Goal: Task Accomplishment & Management: Complete application form

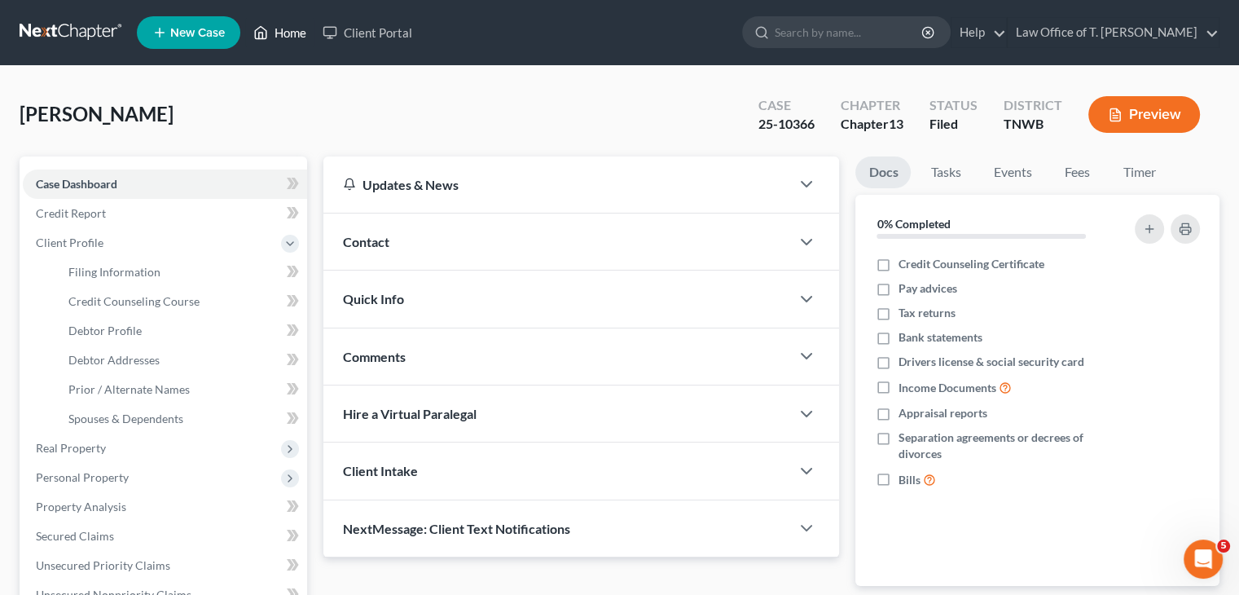
drag, startPoint x: 305, startPoint y: 27, endPoint x: 538, endPoint y: 59, distance: 235.2
click at [303, 27] on link "Home" at bounding box center [279, 32] width 69 height 29
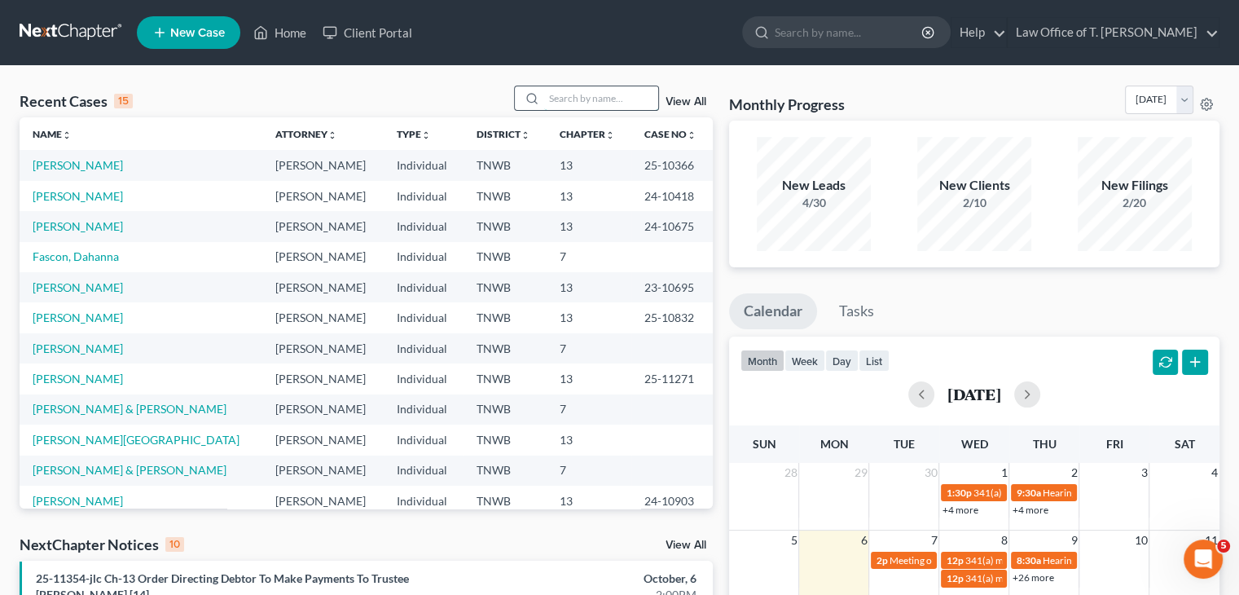
click at [604, 90] on input "search" at bounding box center [601, 98] width 114 height 24
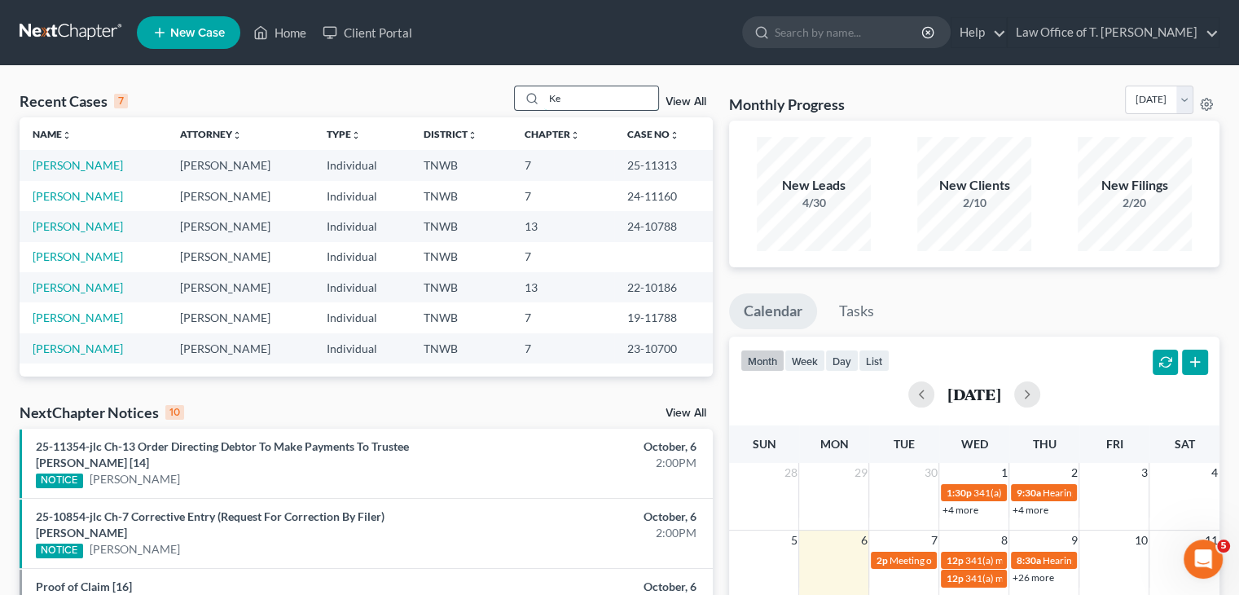
type input "K"
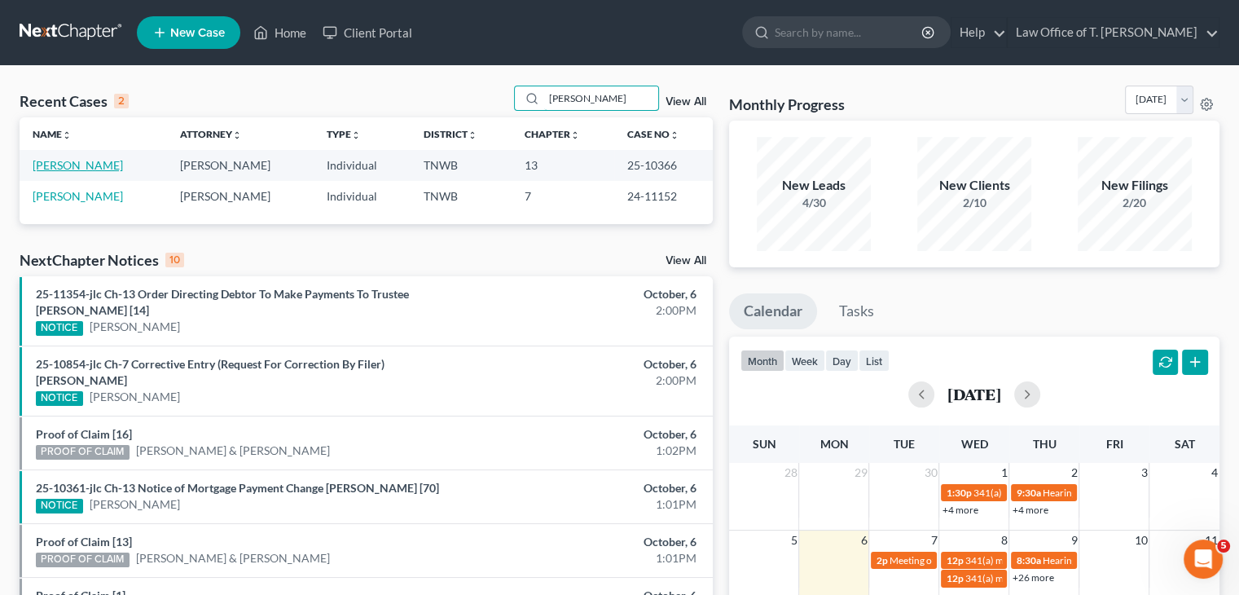
type input "[PERSON_NAME]"
click at [86, 168] on link "[PERSON_NAME]" at bounding box center [78, 165] width 90 height 14
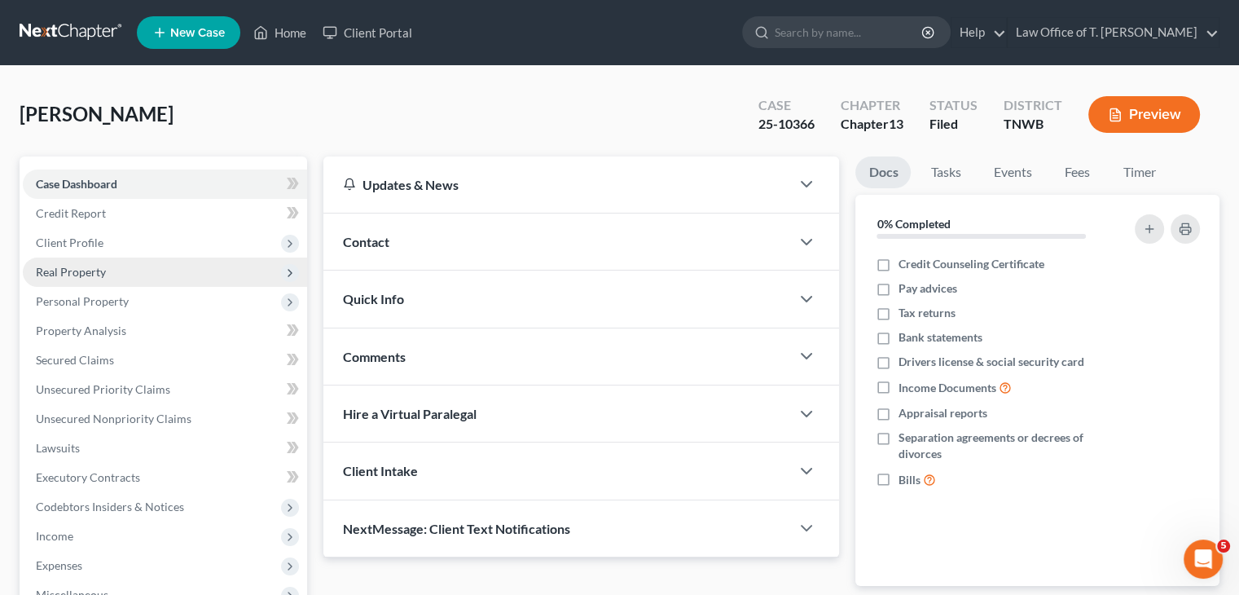
click at [93, 278] on span "Real Property" at bounding box center [71, 272] width 70 height 14
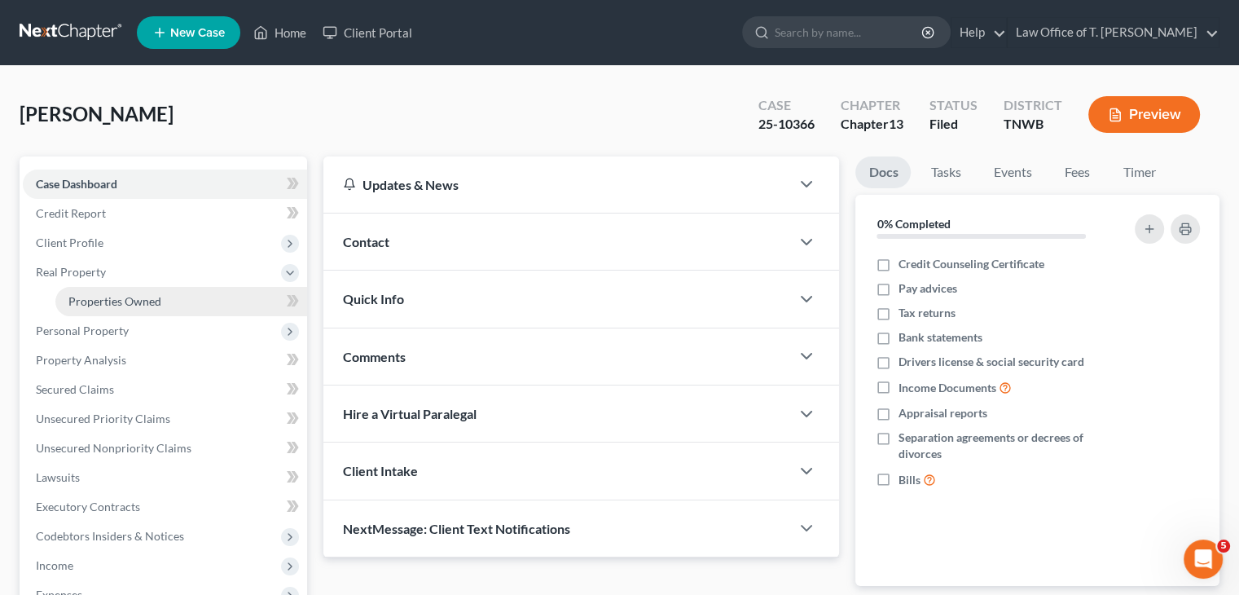
click at [121, 301] on span "Properties Owned" at bounding box center [114, 301] width 93 height 14
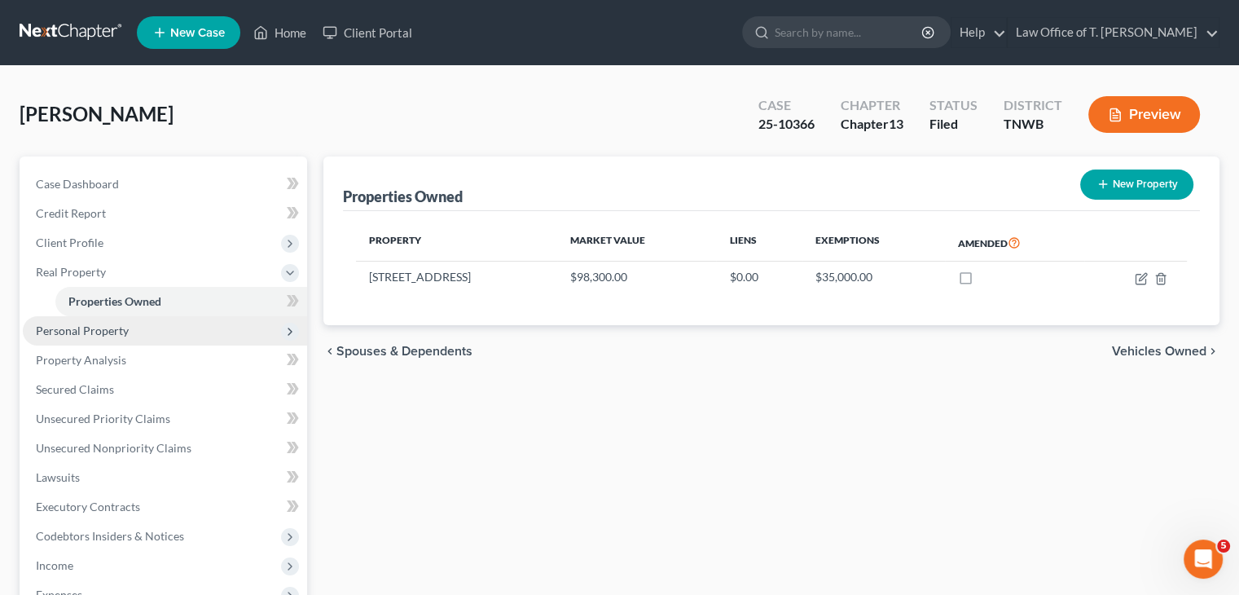
click at [117, 331] on span "Personal Property" at bounding box center [82, 330] width 93 height 14
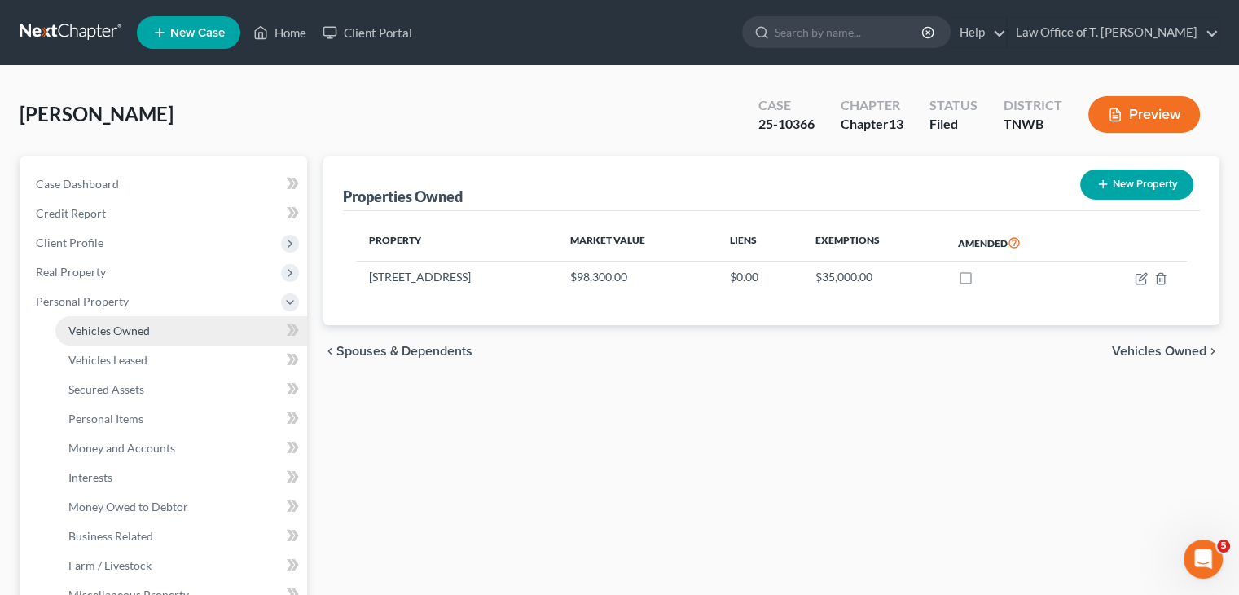
click at [118, 331] on span "Vehicles Owned" at bounding box center [108, 330] width 81 height 14
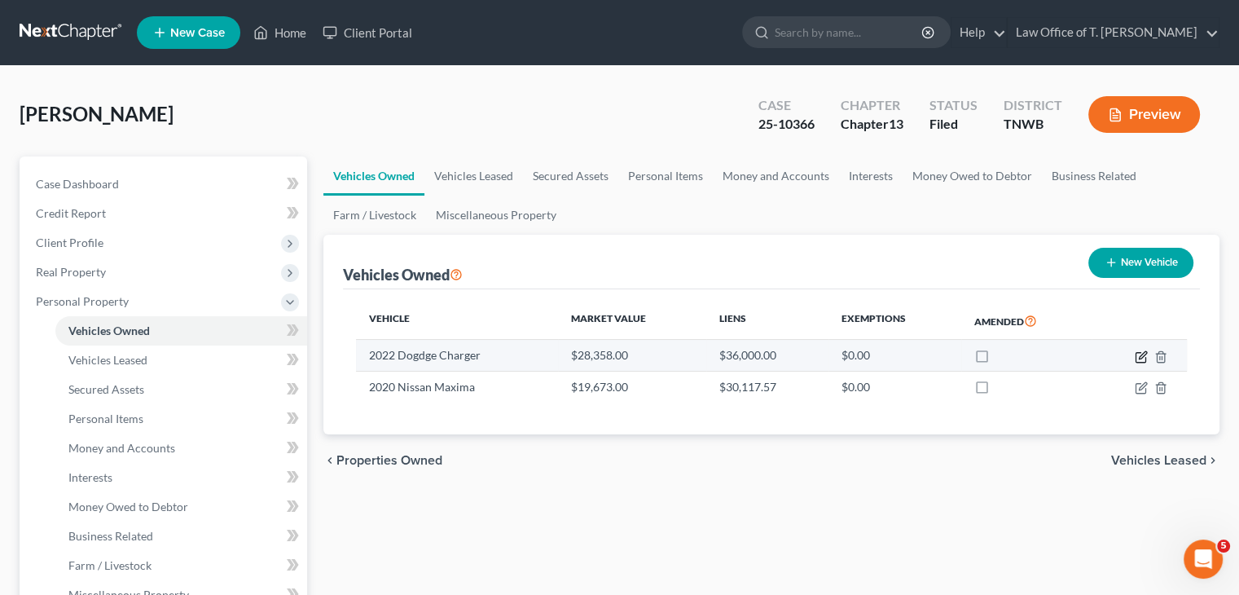
click at [1139, 358] on icon "button" at bounding box center [1140, 356] width 13 height 13
select select "0"
select select "4"
select select "2"
select select "3"
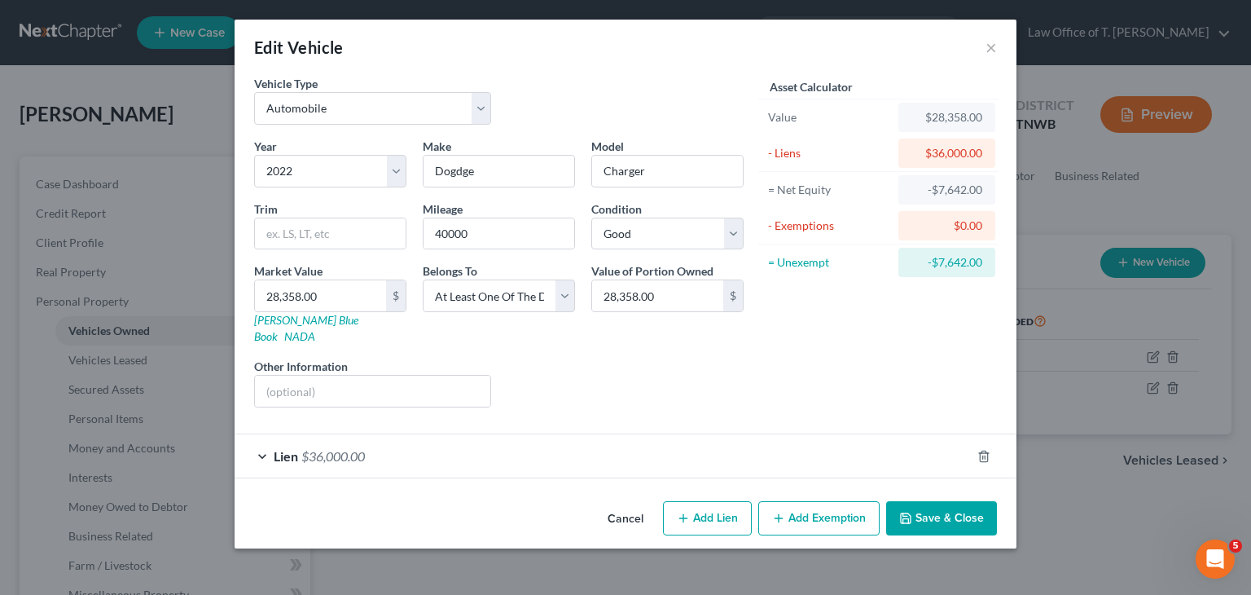
click at [264, 438] on div "Lien $36,000.00" at bounding box center [603, 455] width 736 height 43
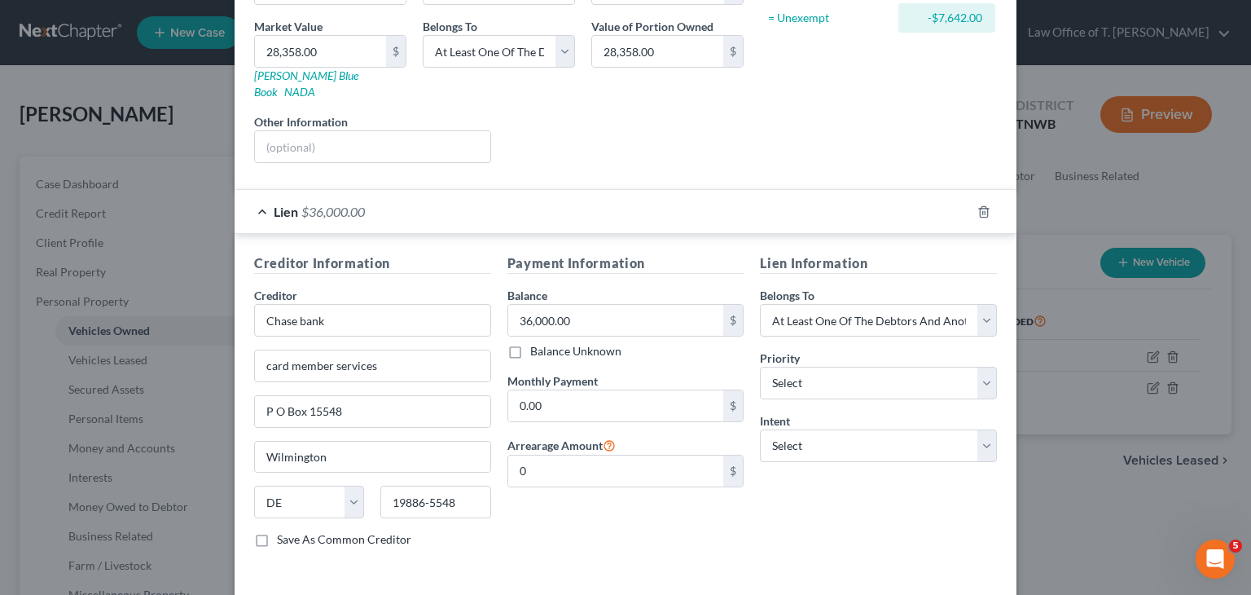
scroll to position [293, 0]
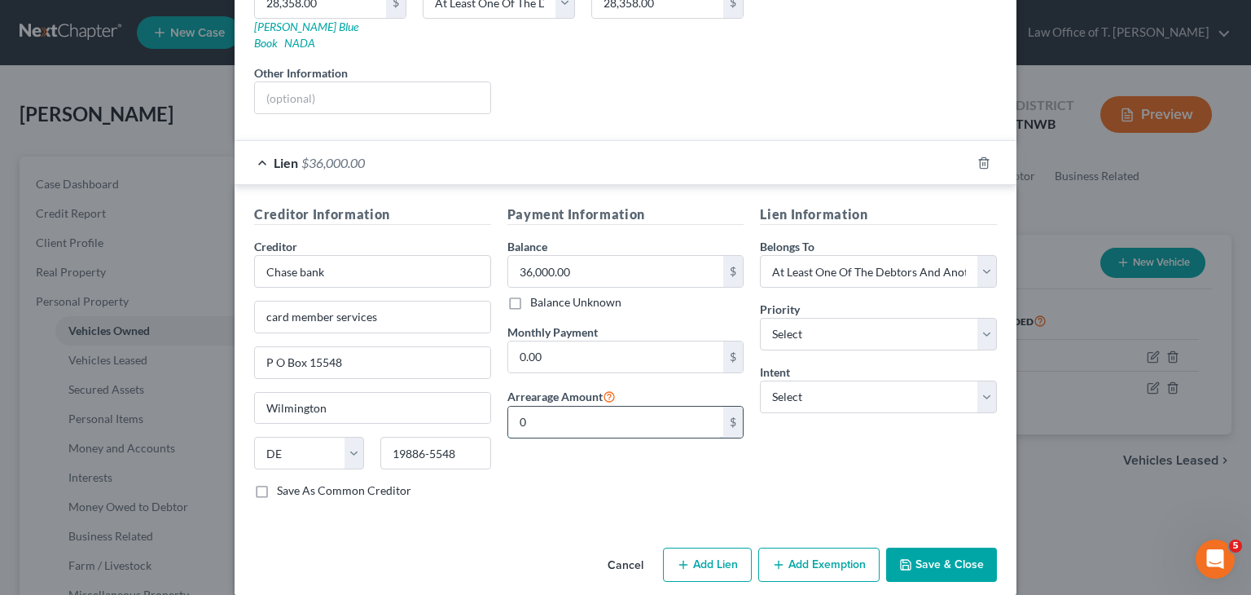
click at [560, 411] on input "0" at bounding box center [616, 421] width 216 height 31
type input "3,217.38"
click at [978, 318] on select "Select 1st 2nd 3rd 4th 5th 6th 7th 8th 9th 10th 11th 12th 13th 14th 15th 16th 1…" at bounding box center [878, 334] width 237 height 33
click at [588, 256] on input "36,000.00" at bounding box center [616, 271] width 216 height 31
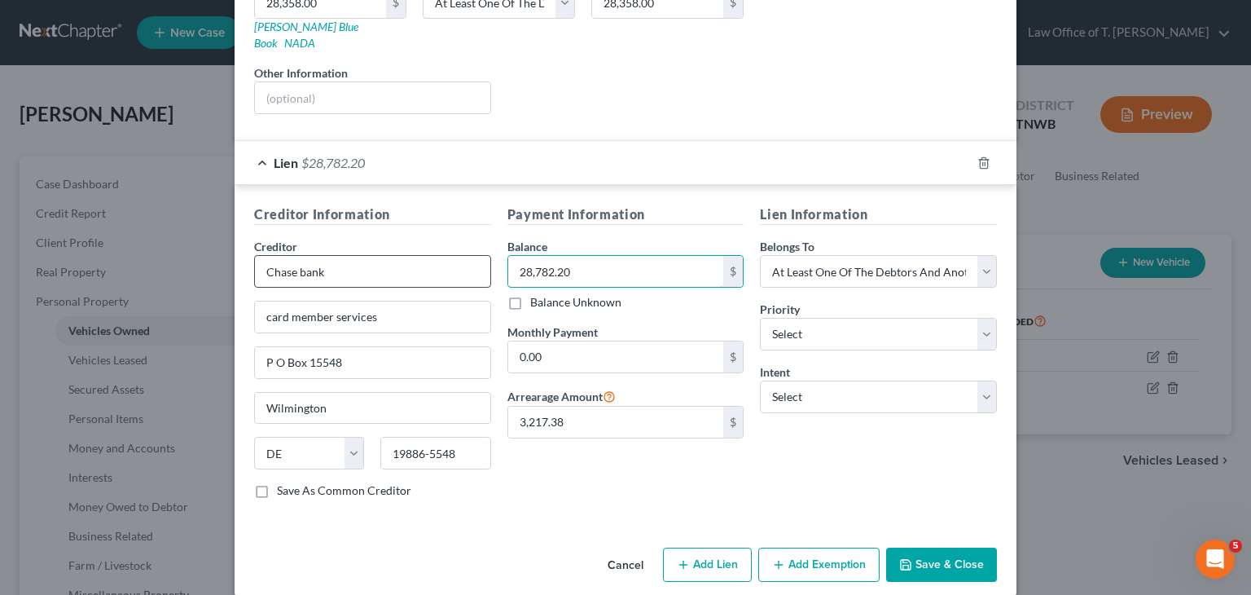
type input "28,782.20"
click at [359, 257] on input "Chase bank" at bounding box center [372, 271] width 237 height 33
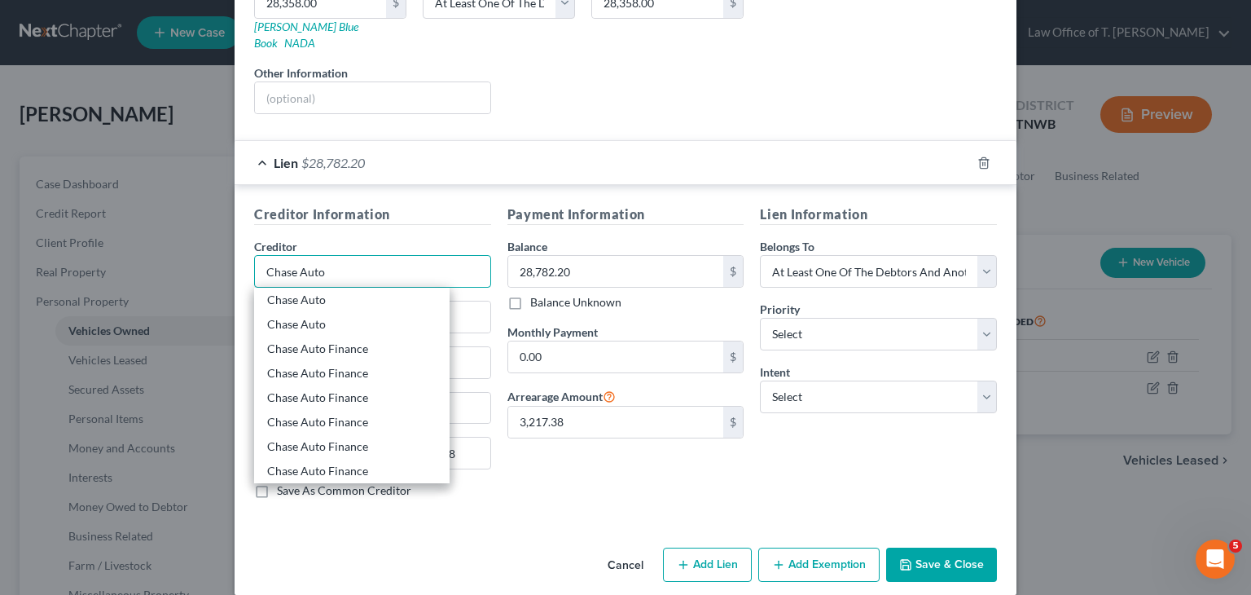
type input "Chase Auto"
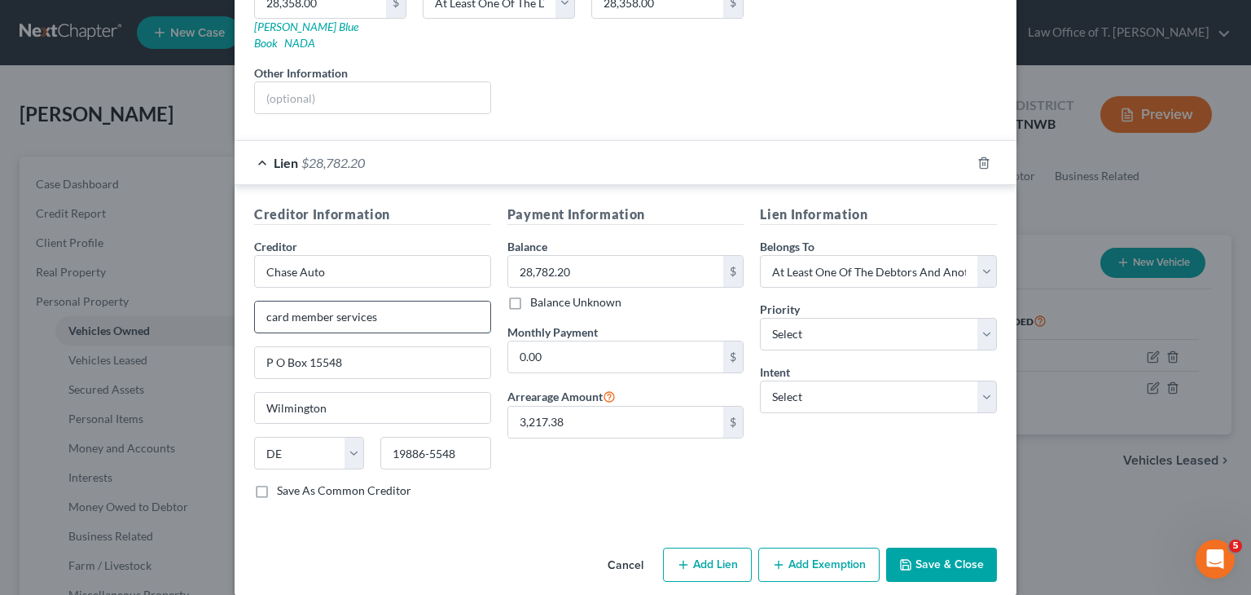
drag, startPoint x: 383, startPoint y: 299, endPoint x: 287, endPoint y: 301, distance: 95.3
click at [254, 301] on div "card member services" at bounding box center [372, 317] width 237 height 33
click at [352, 347] on input "P O Box 15548" at bounding box center [372, 362] width 235 height 31
type input "P O Box 182055"
click at [324, 399] on input "Wilmington" at bounding box center [372, 408] width 235 height 31
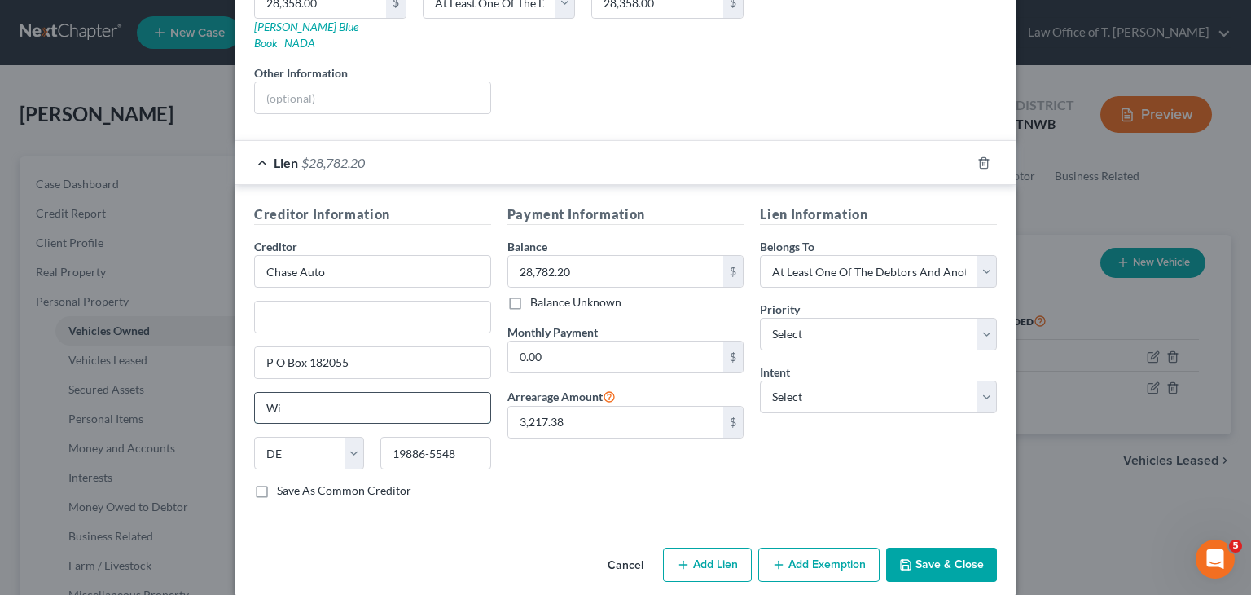
type input "W"
type input "Columbus"
select select "36"
type input "43218"
click at [968, 547] on button "Save & Close" at bounding box center [941, 564] width 111 height 34
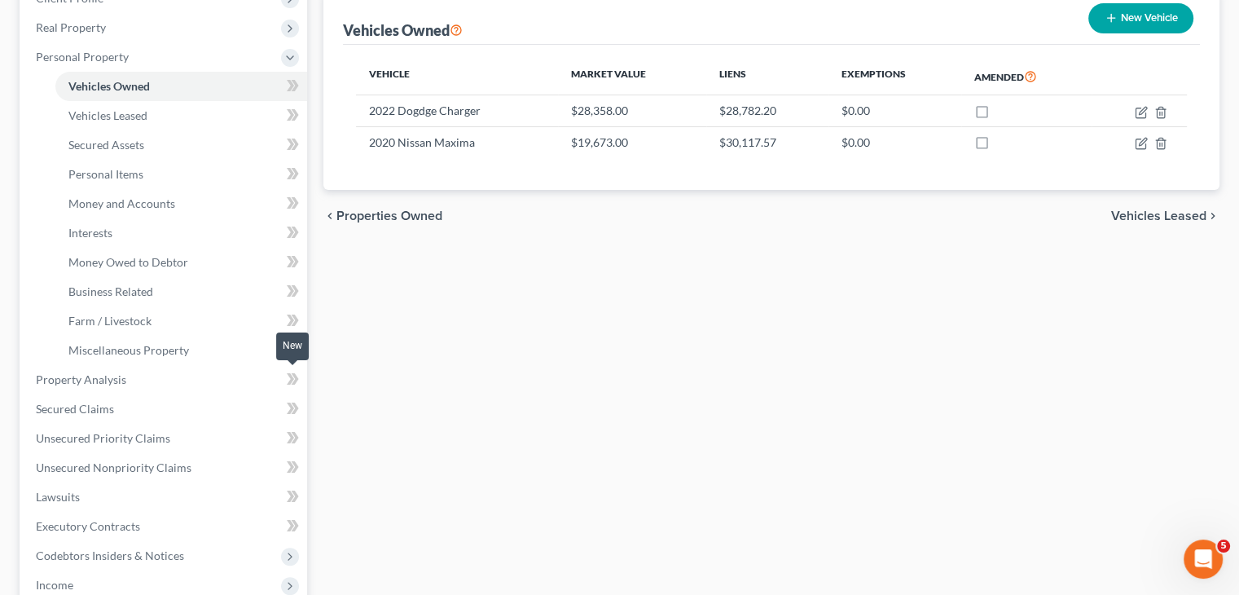
scroll to position [326, 0]
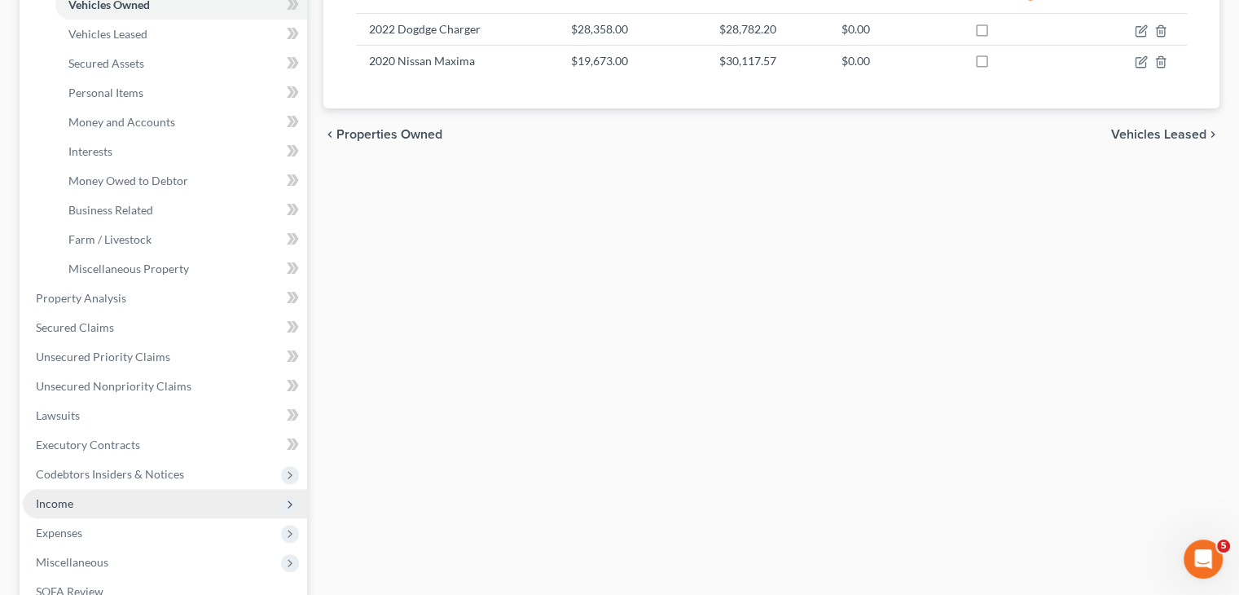
click at [52, 502] on span "Income" at bounding box center [54, 503] width 37 height 14
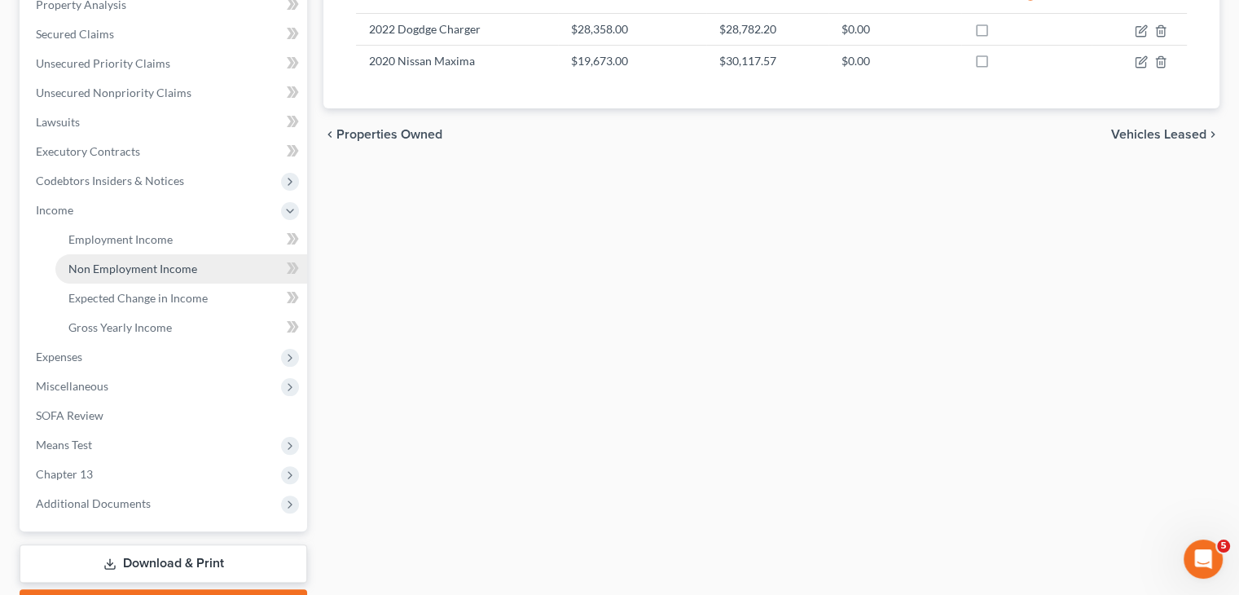
click at [182, 277] on link "Non Employment Income" at bounding box center [181, 268] width 252 height 29
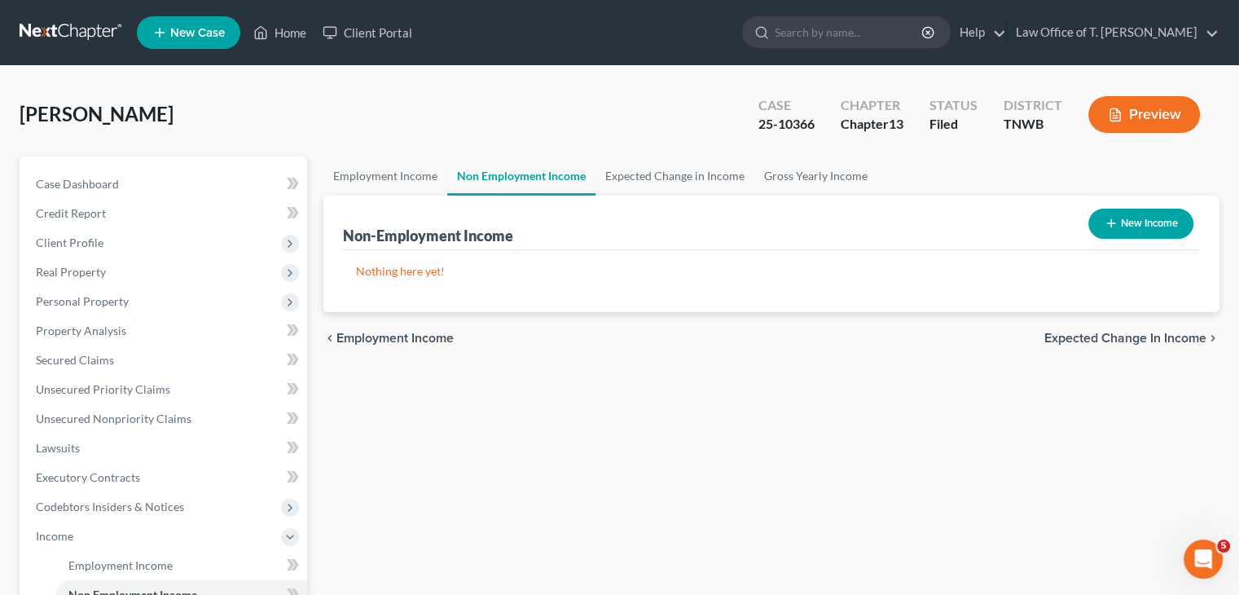
click at [1165, 223] on button "New Income" at bounding box center [1140, 223] width 105 height 30
select select "0"
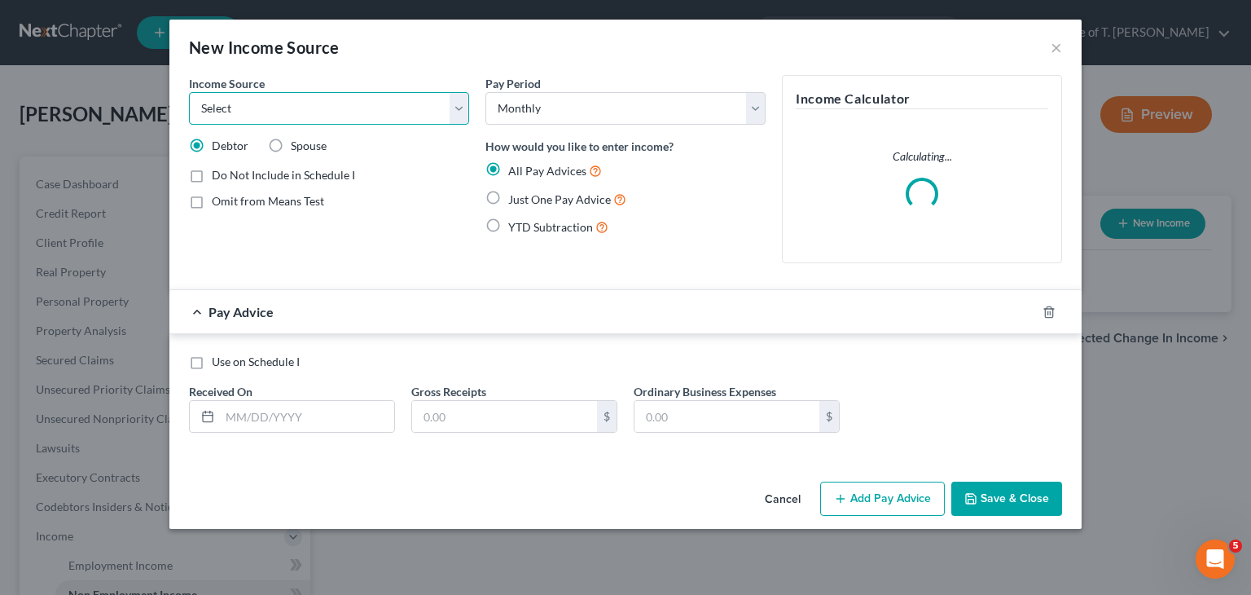
click at [462, 107] on select "Select Unemployment Disability (from employer) Pension Retirement Social Securi…" at bounding box center [329, 108] width 280 height 33
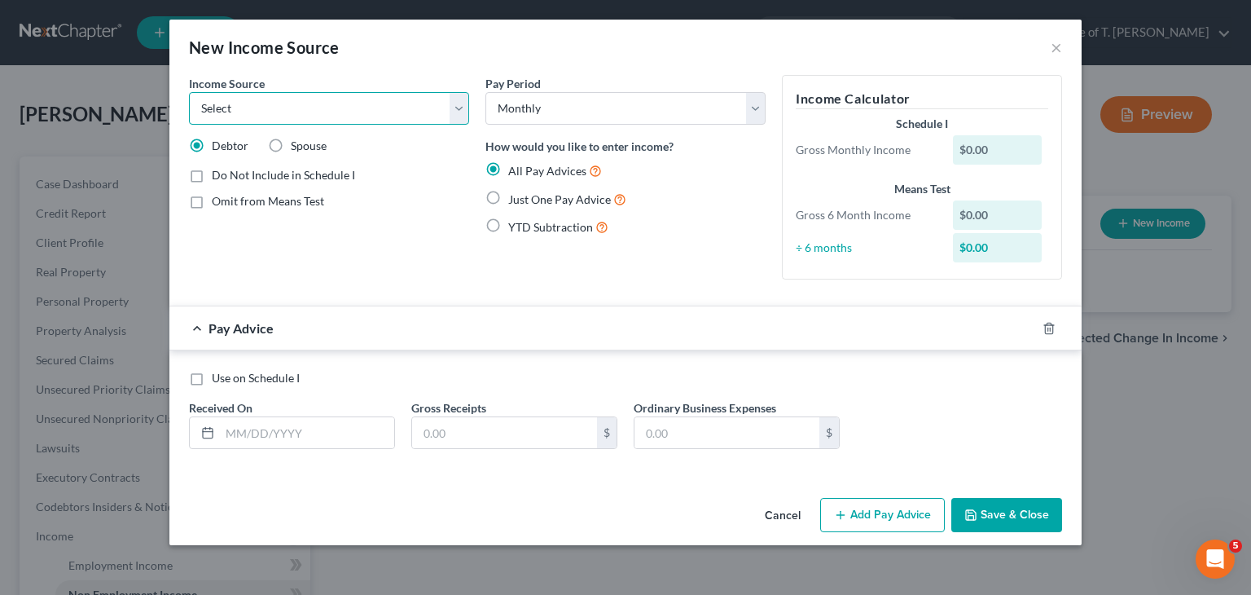
select select "13"
click at [189, 92] on select "Select Unemployment Disability (from employer) Pension Retirement Social Securi…" at bounding box center [329, 108] width 280 height 33
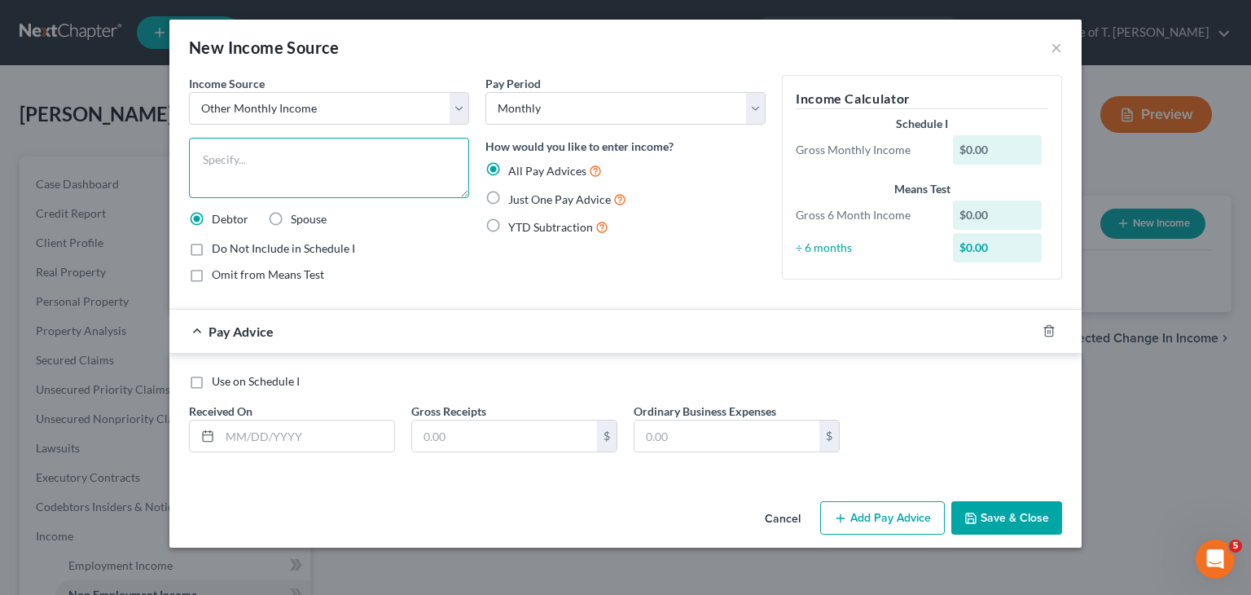
click at [419, 171] on textarea at bounding box center [329, 168] width 280 height 60
type textarea "Son [PERSON_NAME] to contribute to pay the 2022 Dodge Charger"
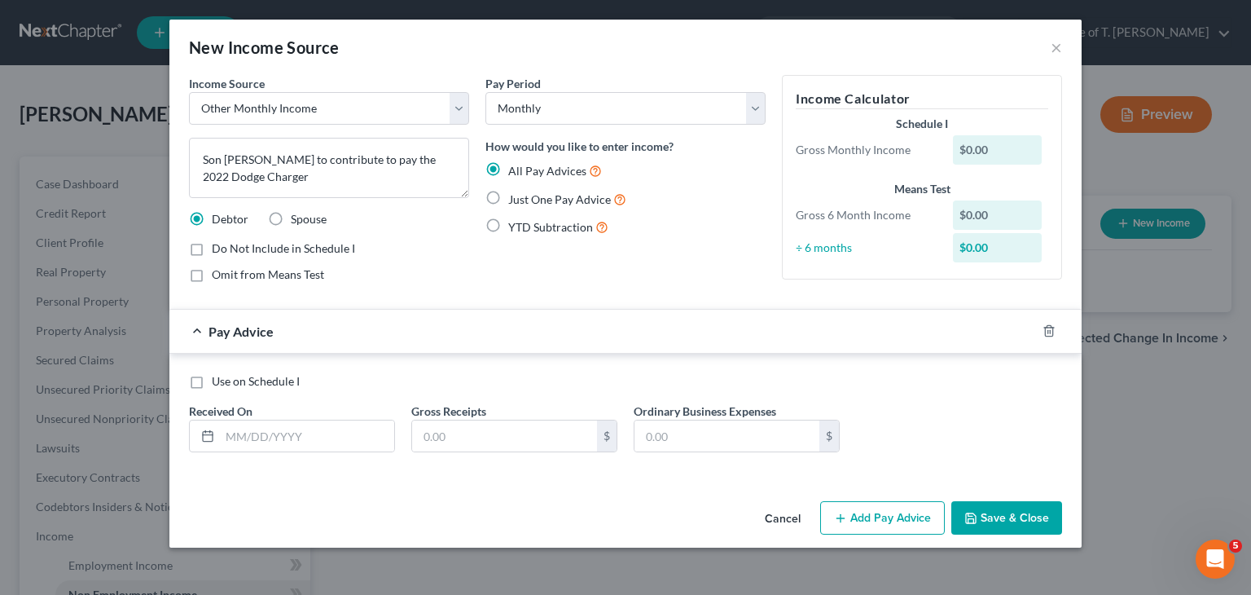
click at [508, 195] on label "Just One Pay Advice" at bounding box center [567, 199] width 118 height 19
click at [515, 195] on input "Just One Pay Advice" at bounding box center [520, 195] width 11 height 11
radio input "true"
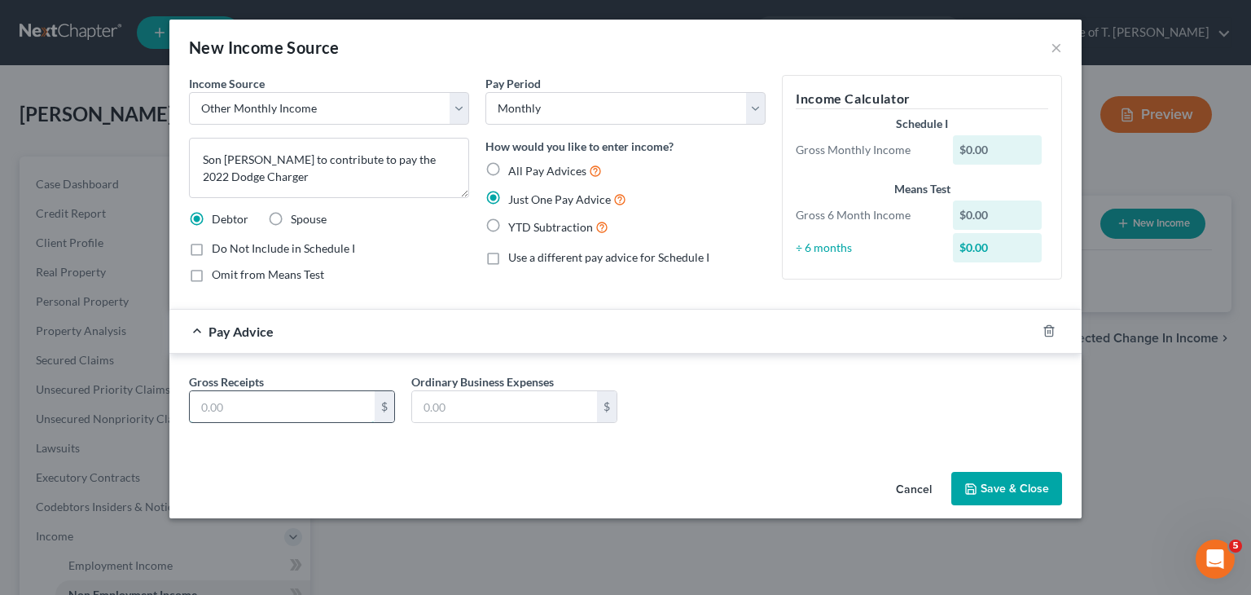
click at [266, 415] on input "text" at bounding box center [282, 406] width 185 height 31
type input "612.00"
click at [1023, 494] on button "Save & Close" at bounding box center [1006, 489] width 111 height 34
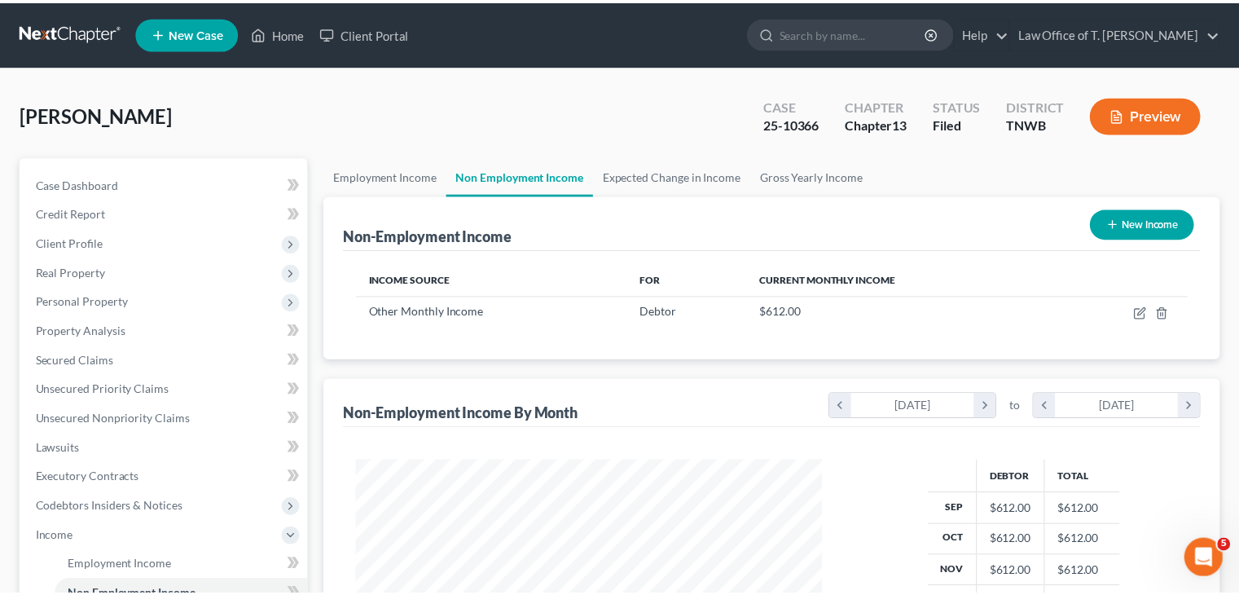
scroll to position [290, 502]
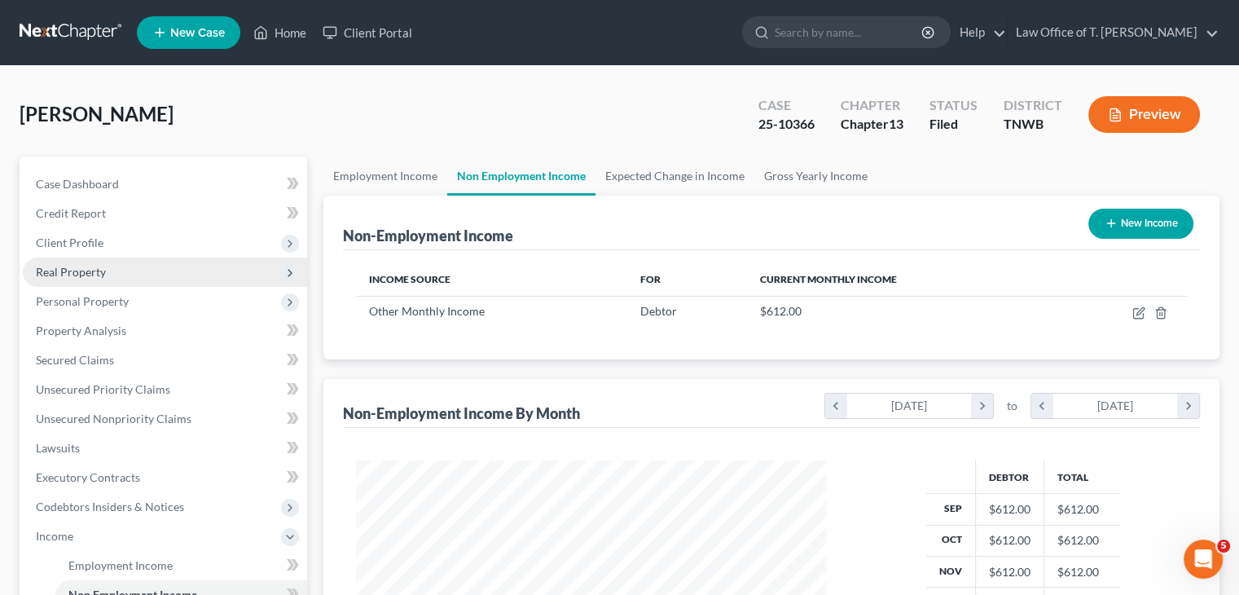
click at [106, 278] on span "Real Property" at bounding box center [165, 271] width 284 height 29
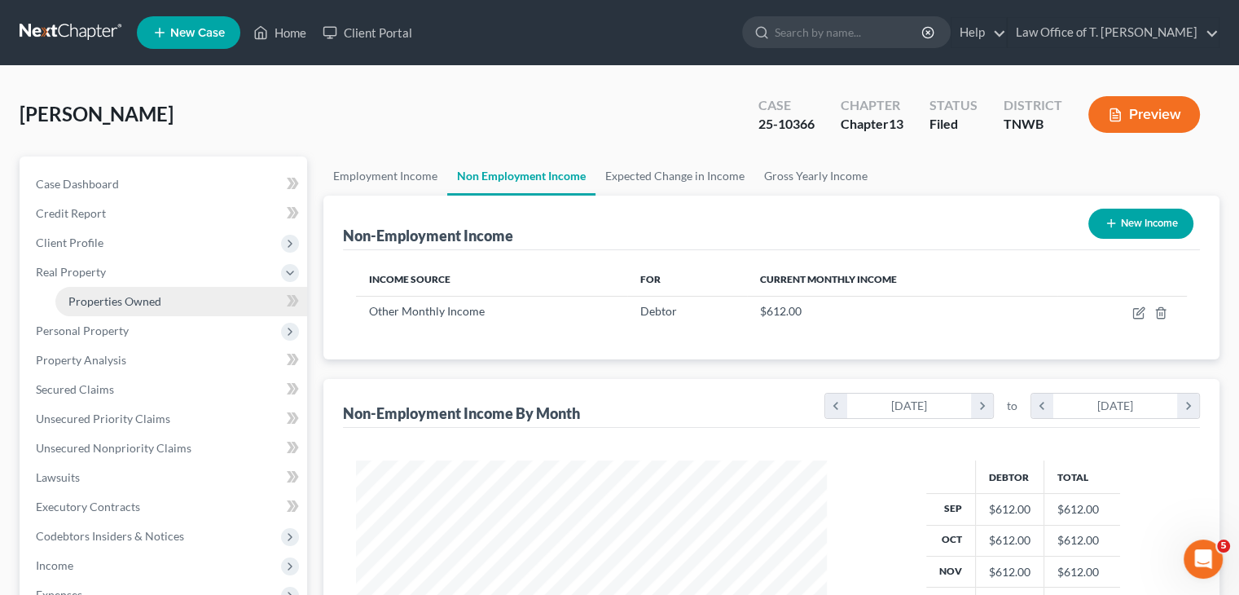
click at [131, 305] on span "Properties Owned" at bounding box center [114, 301] width 93 height 14
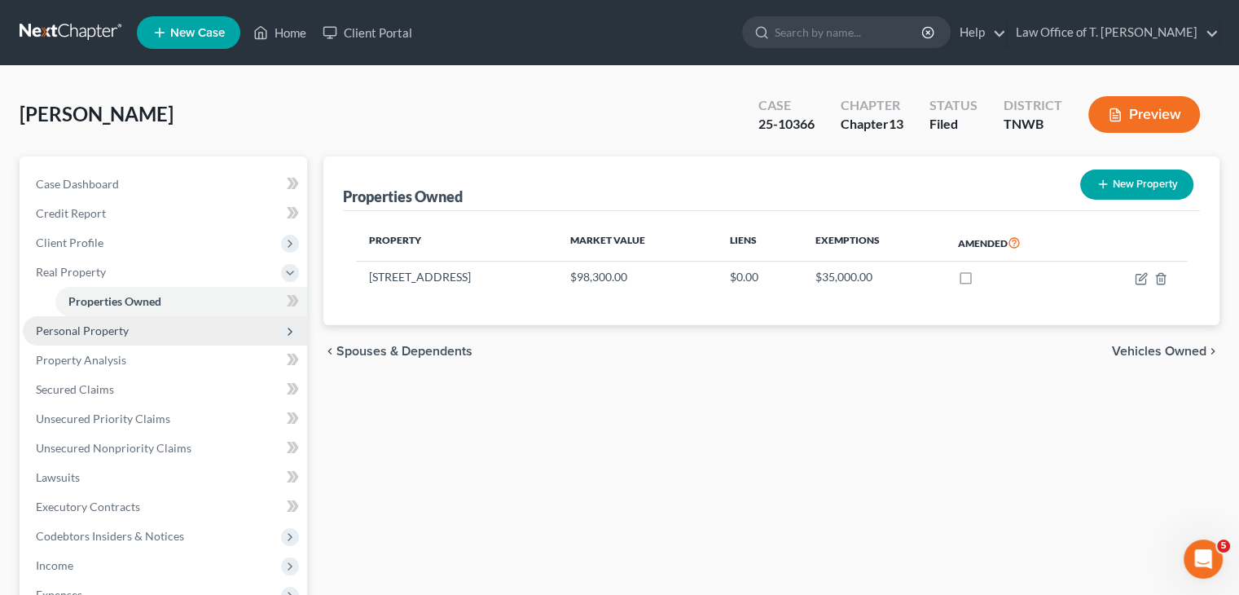
click at [124, 329] on span "Personal Property" at bounding box center [82, 330] width 93 height 14
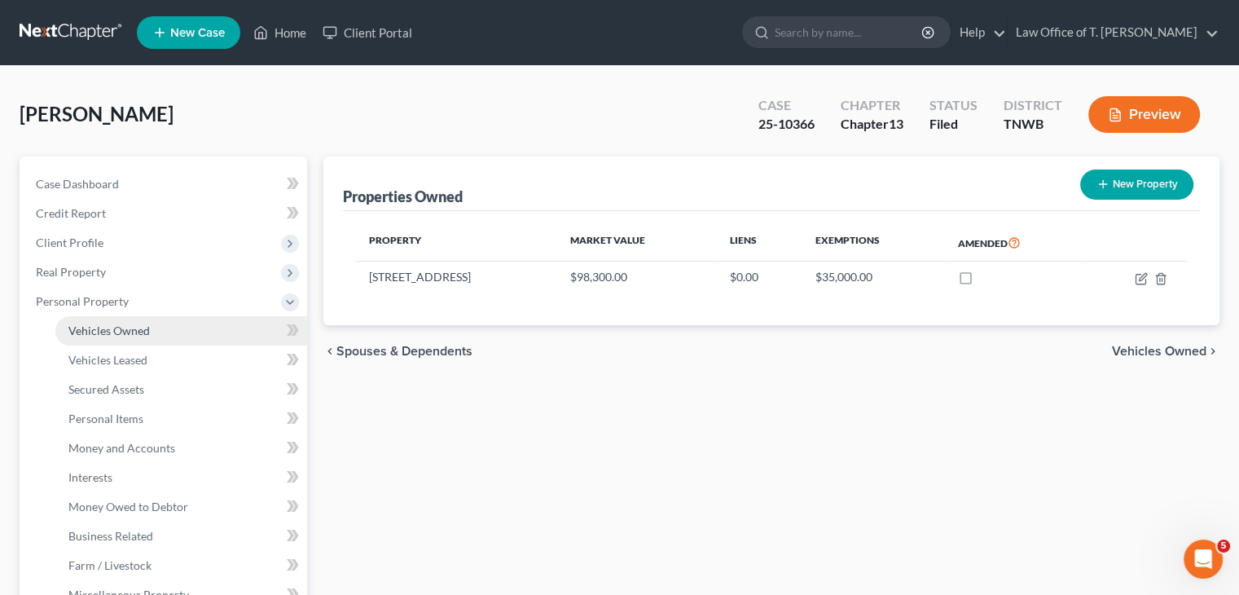
click at [116, 331] on span "Vehicles Owned" at bounding box center [108, 330] width 81 height 14
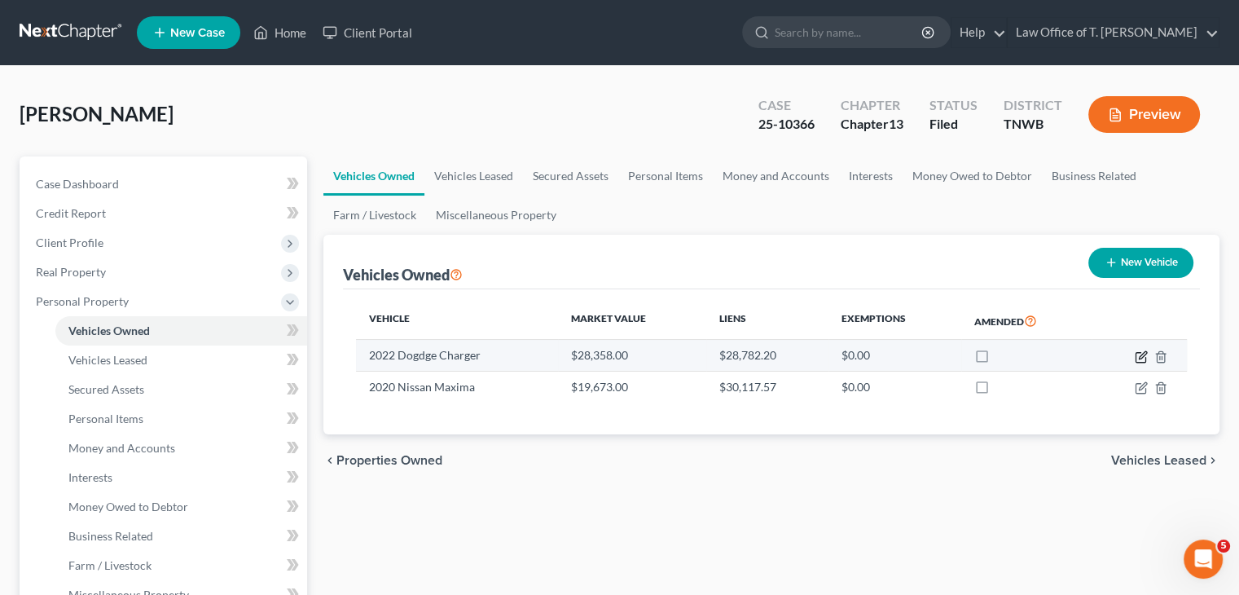
click at [1147, 358] on td at bounding box center [1138, 355] width 95 height 31
click at [1141, 355] on icon "button" at bounding box center [1140, 356] width 13 height 13
select select "0"
select select "4"
select select "2"
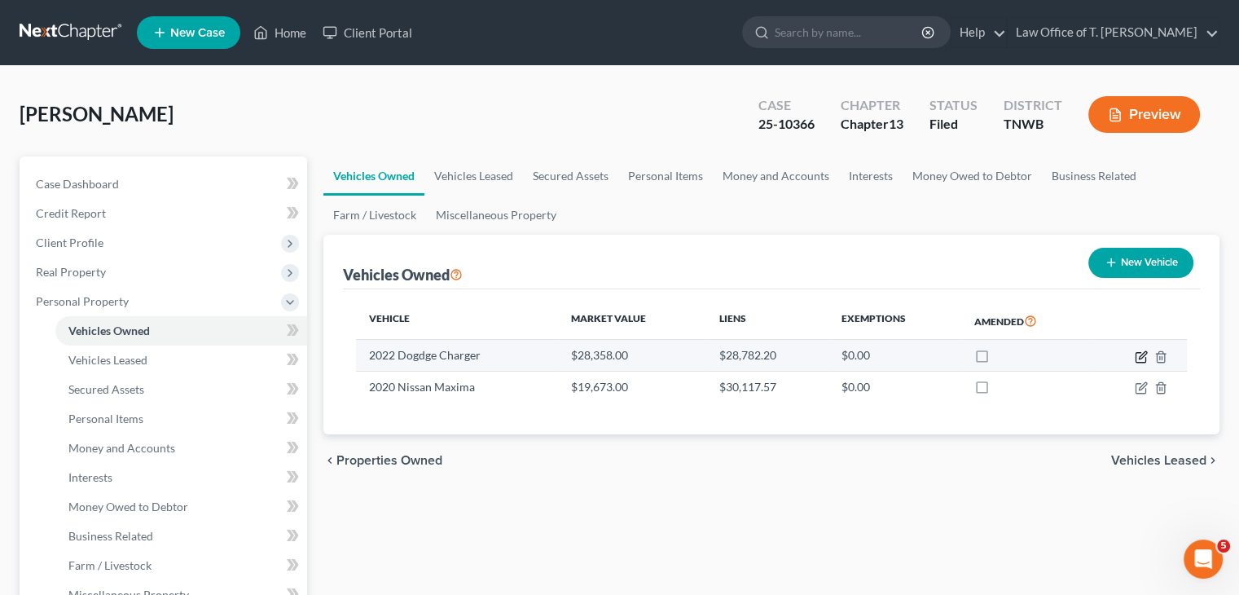
select select "3"
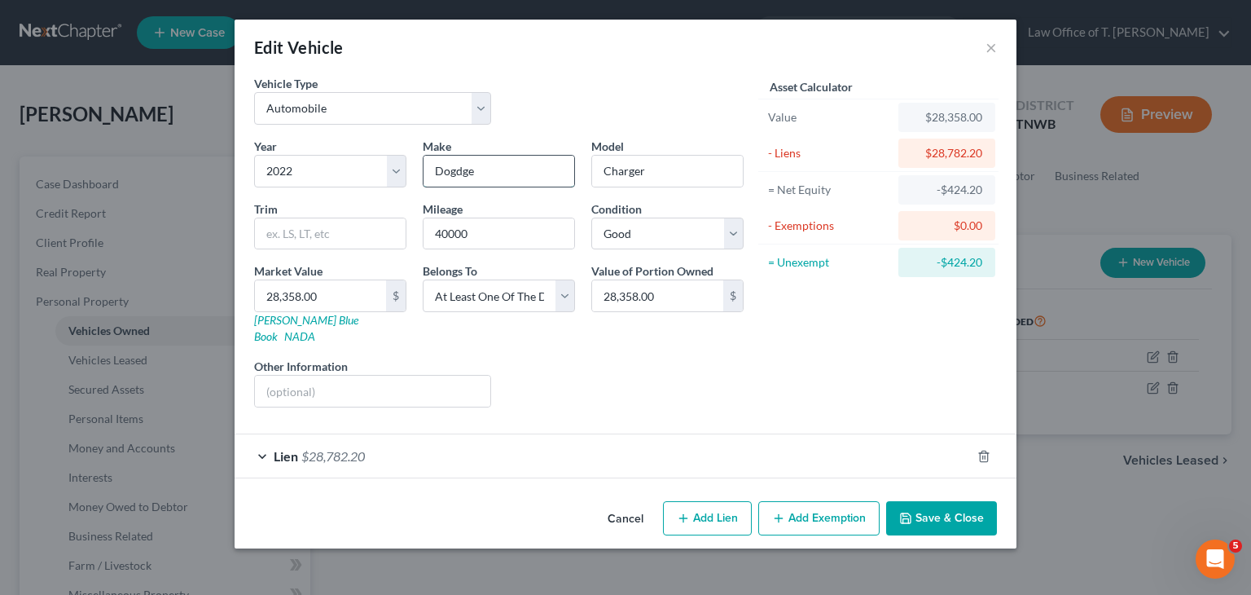
click at [495, 172] on input "Dogdge" at bounding box center [499, 171] width 151 height 31
type input "Dodge"
click at [948, 501] on button "Save & Close" at bounding box center [941, 518] width 111 height 34
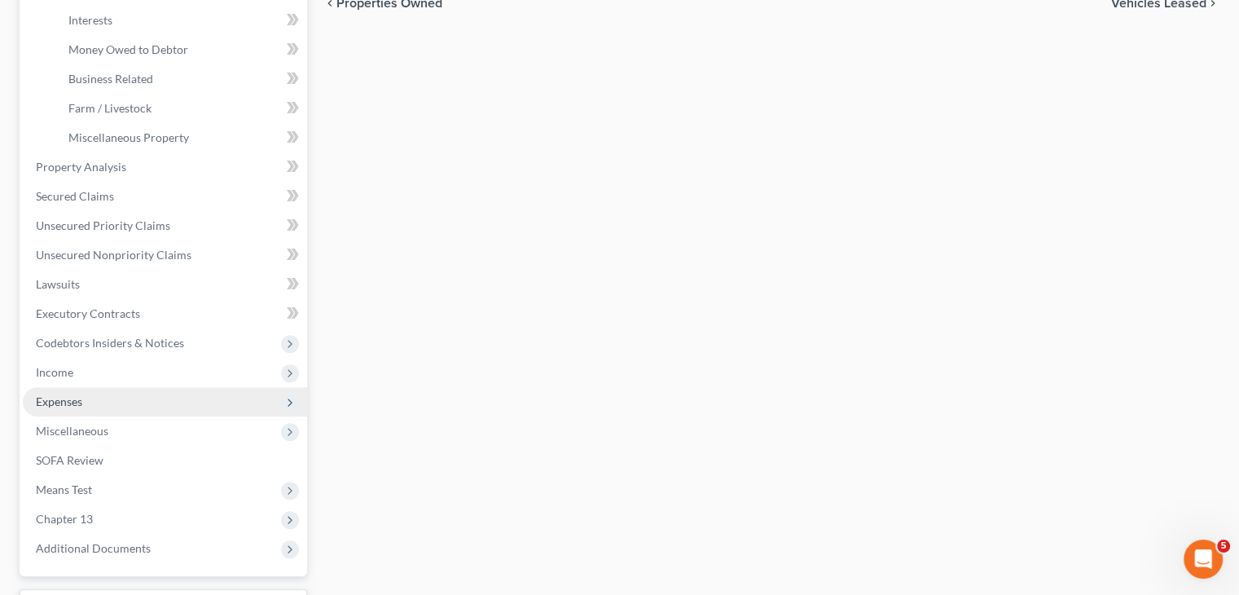
scroll to position [489, 0]
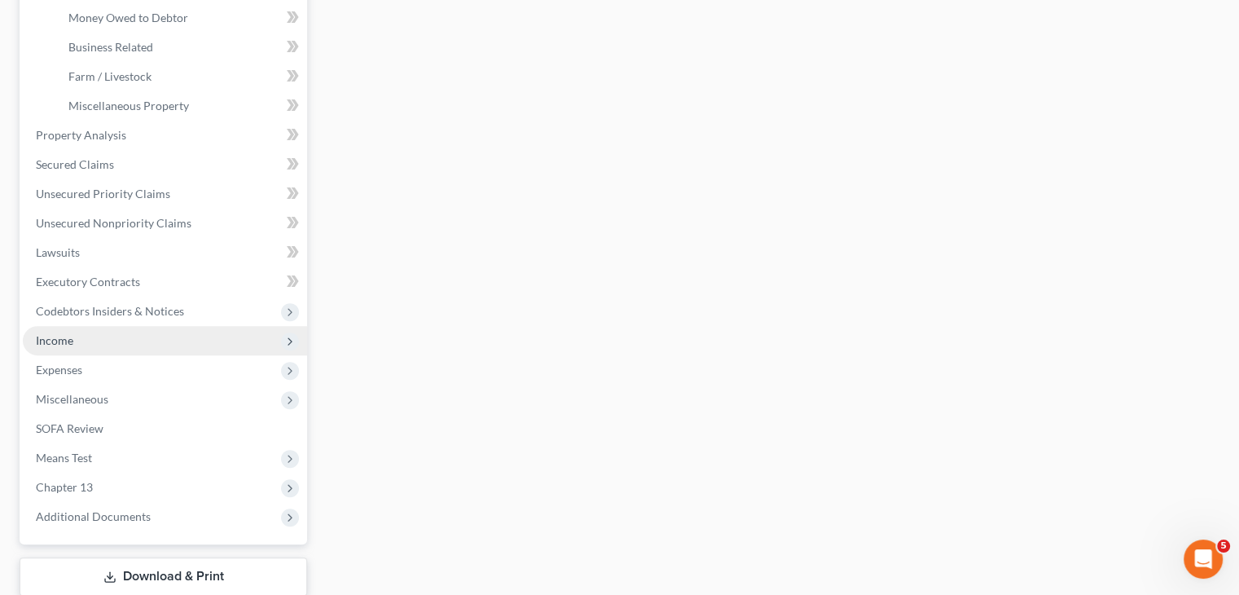
click at [75, 346] on span "Income" at bounding box center [165, 340] width 284 height 29
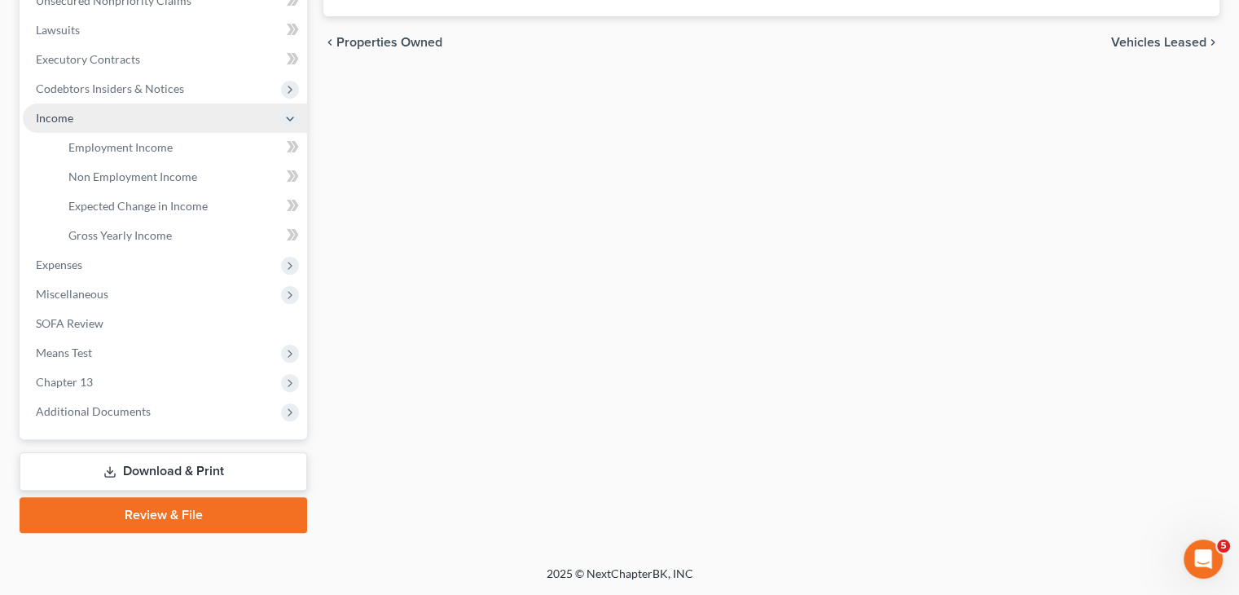
scroll to position [417, 0]
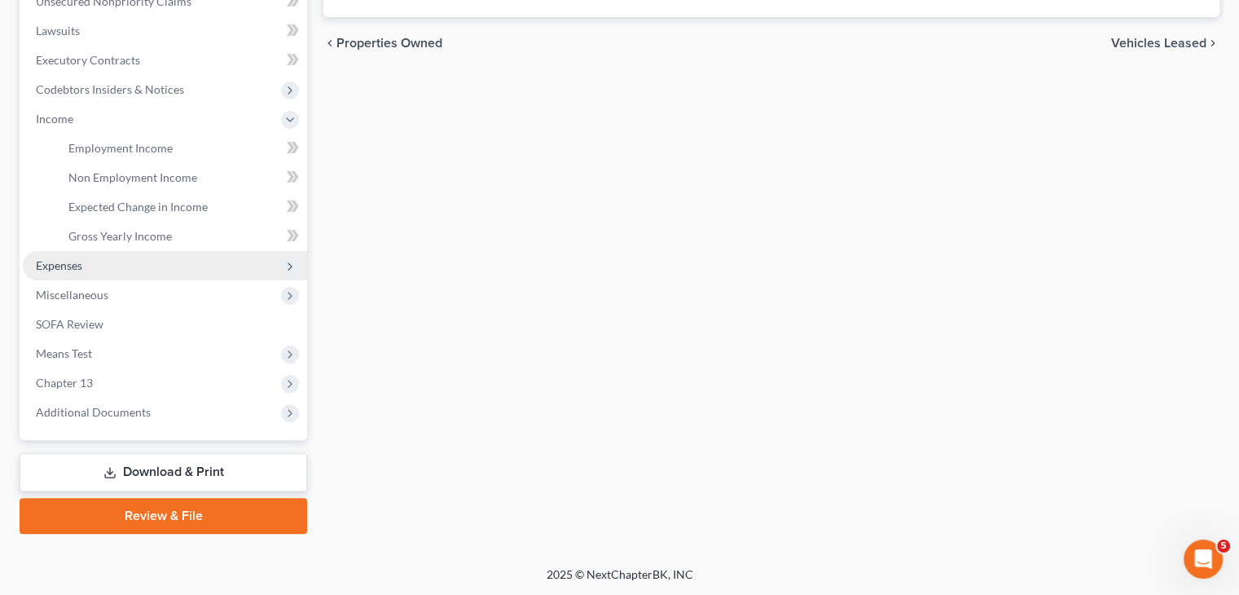
click at [76, 266] on span "Expenses" at bounding box center [59, 265] width 46 height 14
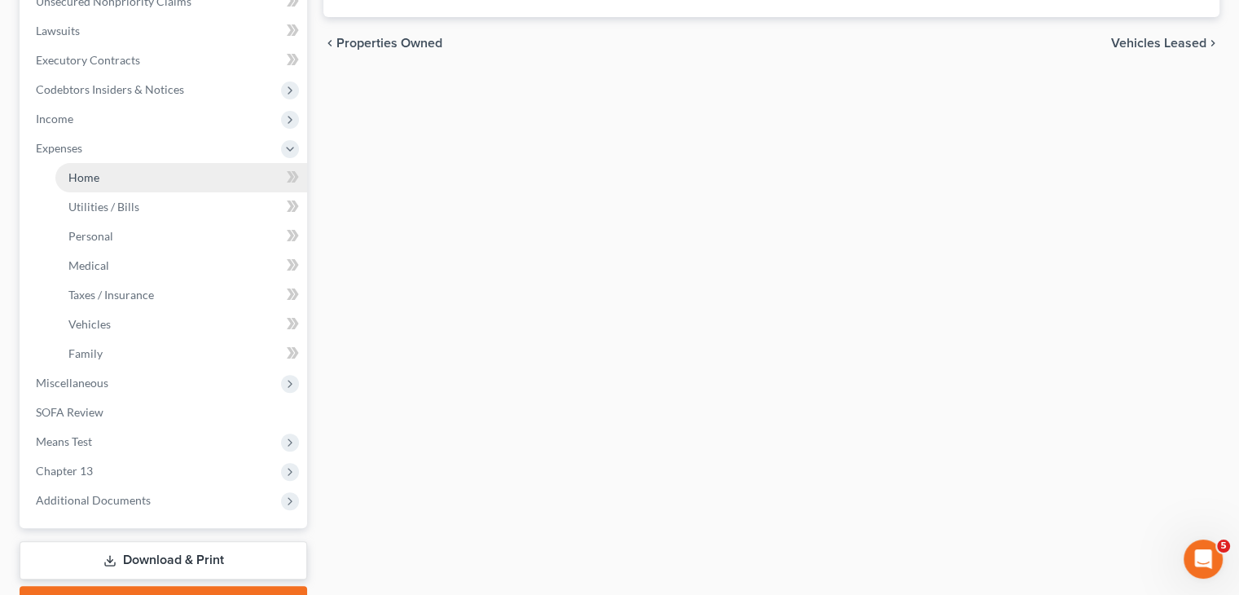
click at [99, 180] on link "Home" at bounding box center [181, 177] width 252 height 29
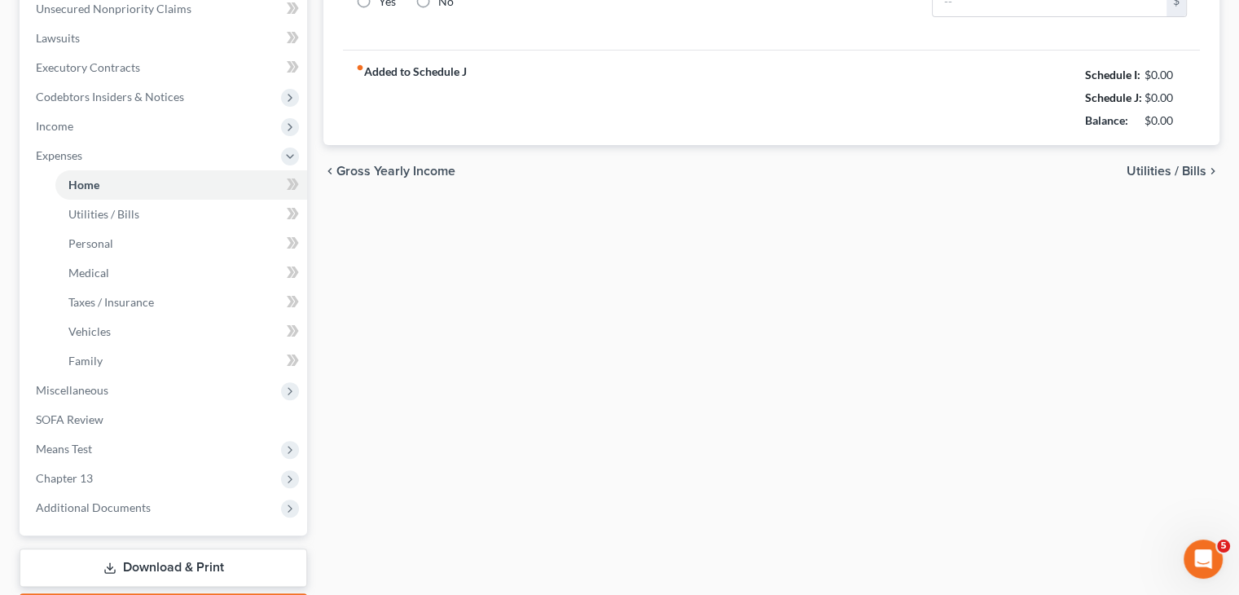
type input "557.00"
type input "0.00"
radio input "true"
type input "0.00"
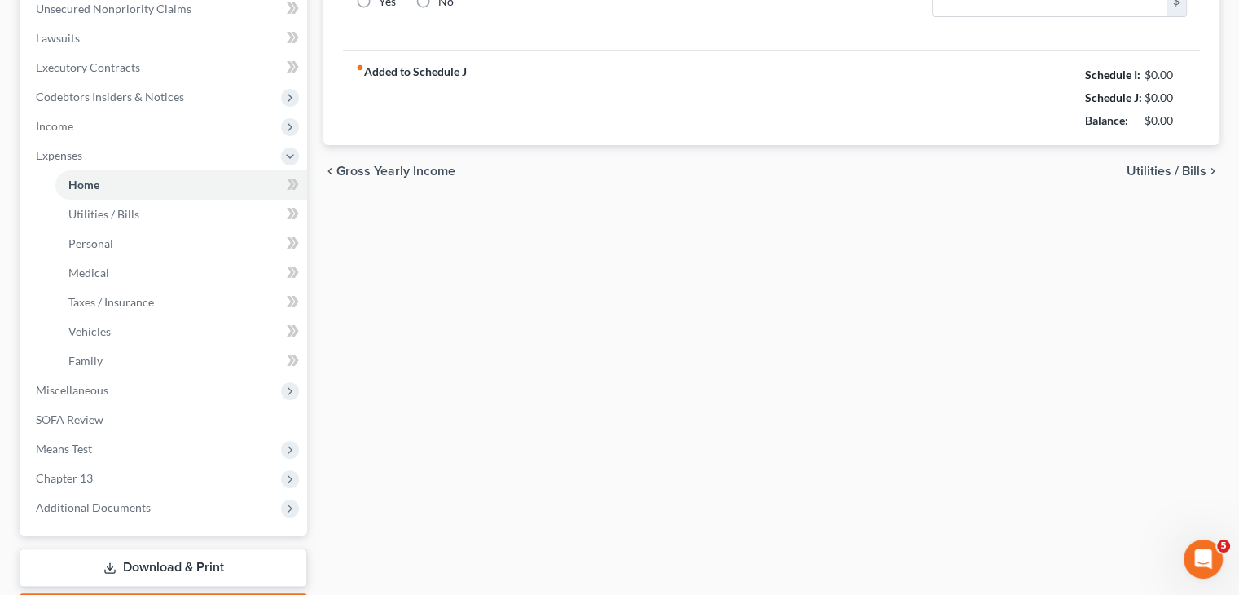
type input "0.00"
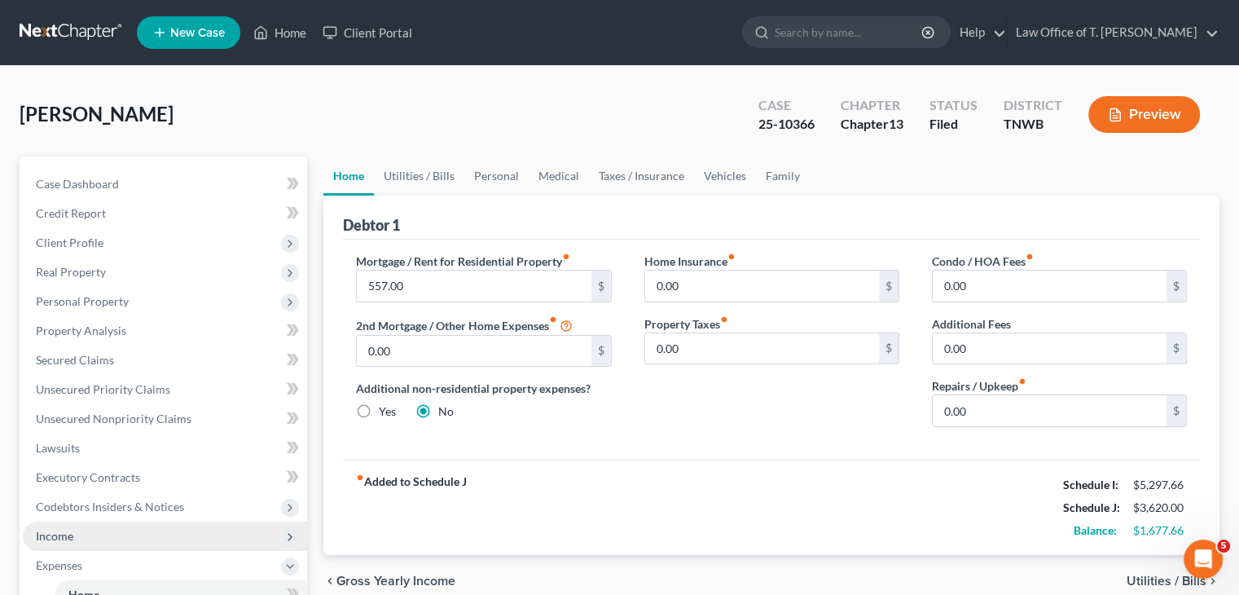
click at [112, 538] on span "Income" at bounding box center [165, 535] width 284 height 29
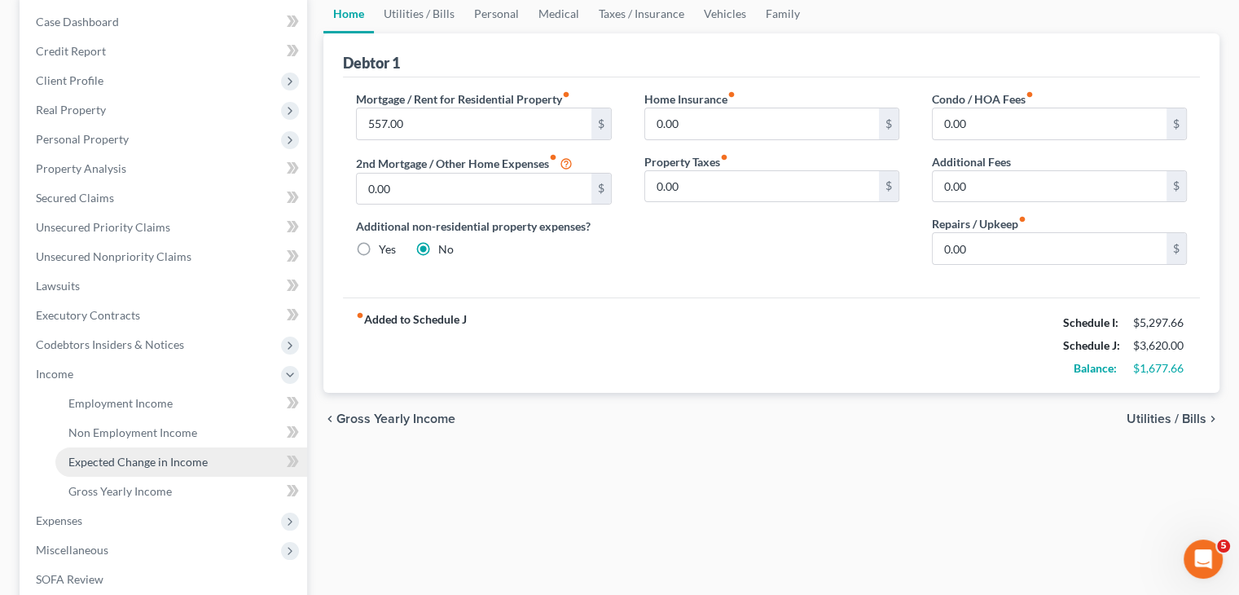
scroll to position [163, 0]
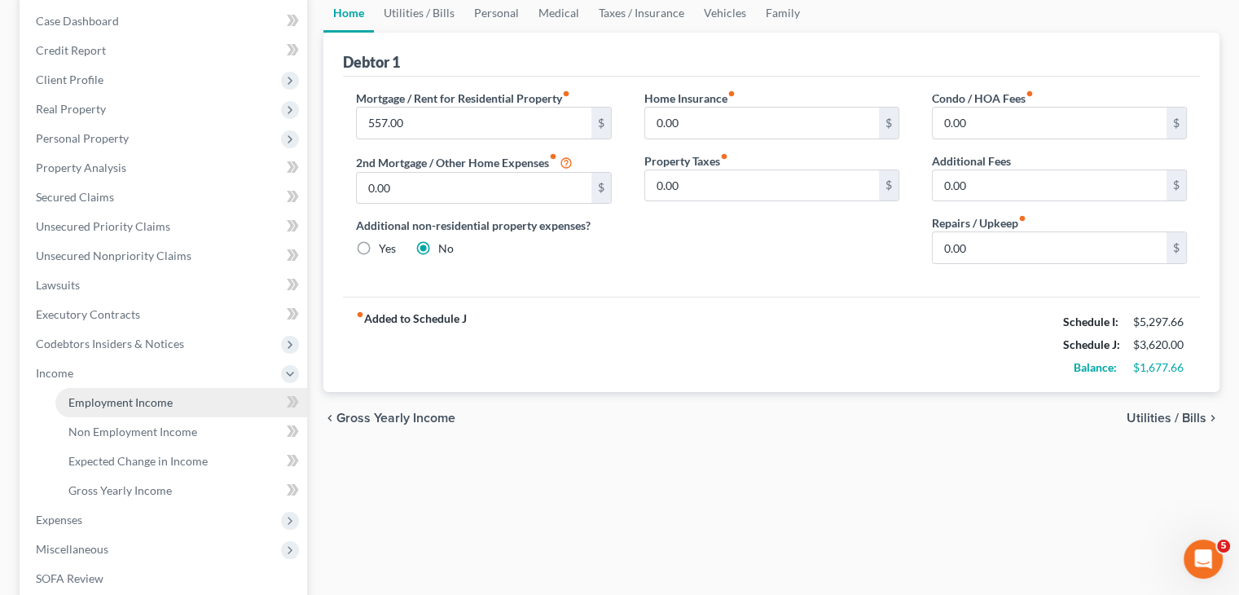
click at [110, 400] on span "Employment Income" at bounding box center [120, 402] width 104 height 14
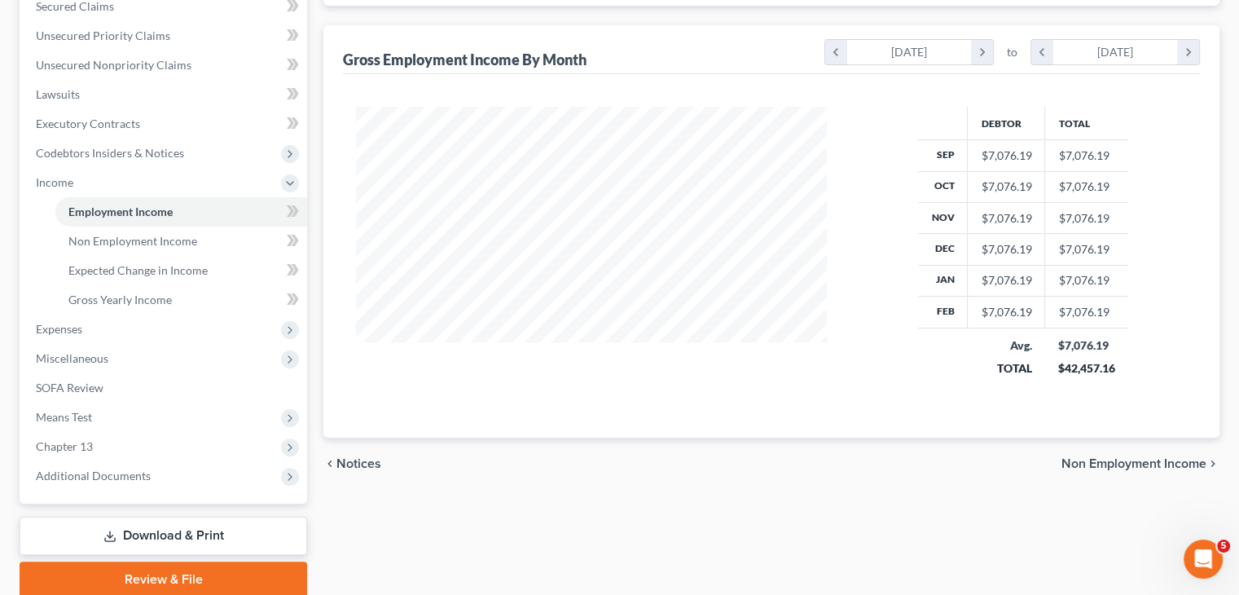
scroll to position [336, 0]
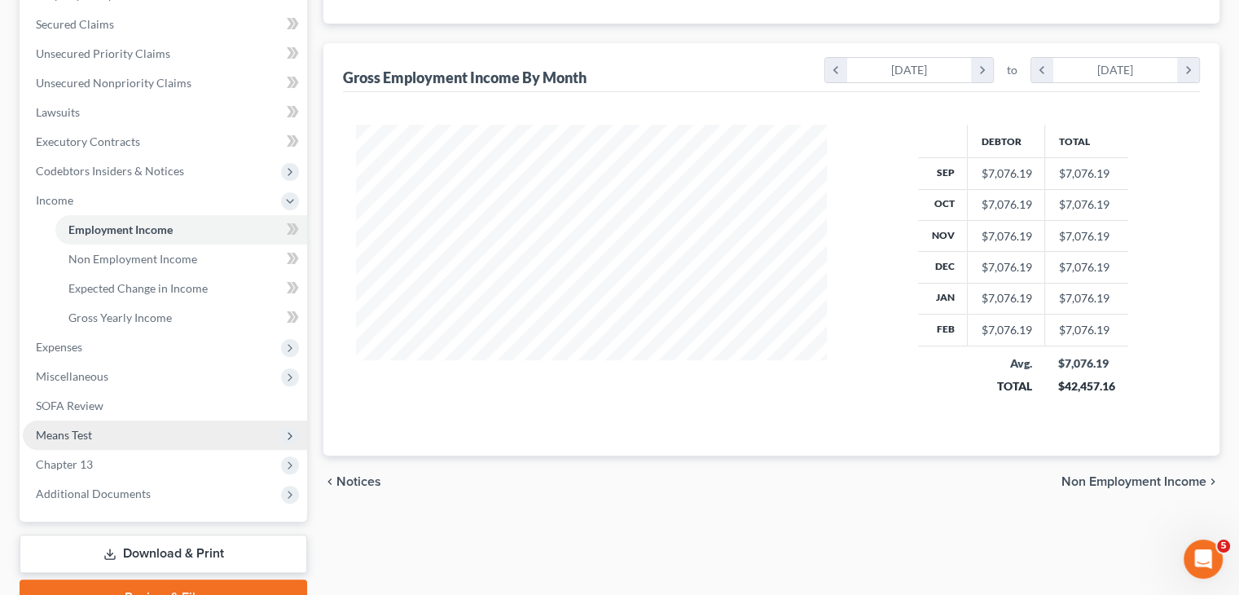
click at [115, 434] on span "Means Test" at bounding box center [165, 434] width 284 height 29
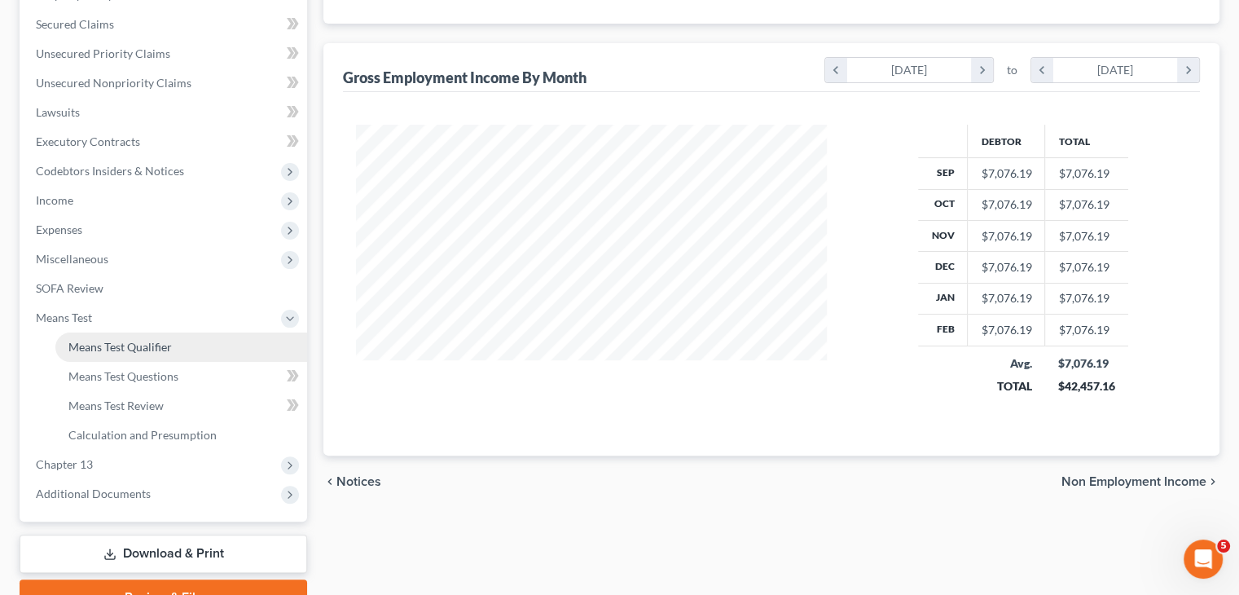
click at [137, 352] on span "Means Test Qualifier" at bounding box center [119, 347] width 103 height 14
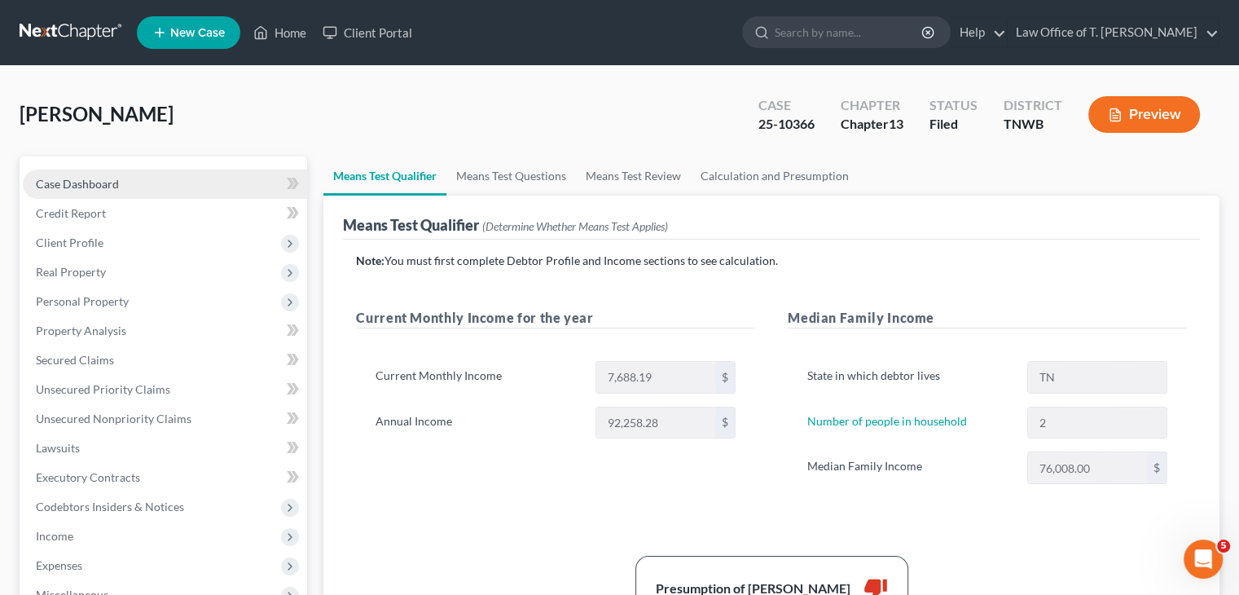
click at [121, 181] on link "Case Dashboard" at bounding box center [165, 183] width 284 height 29
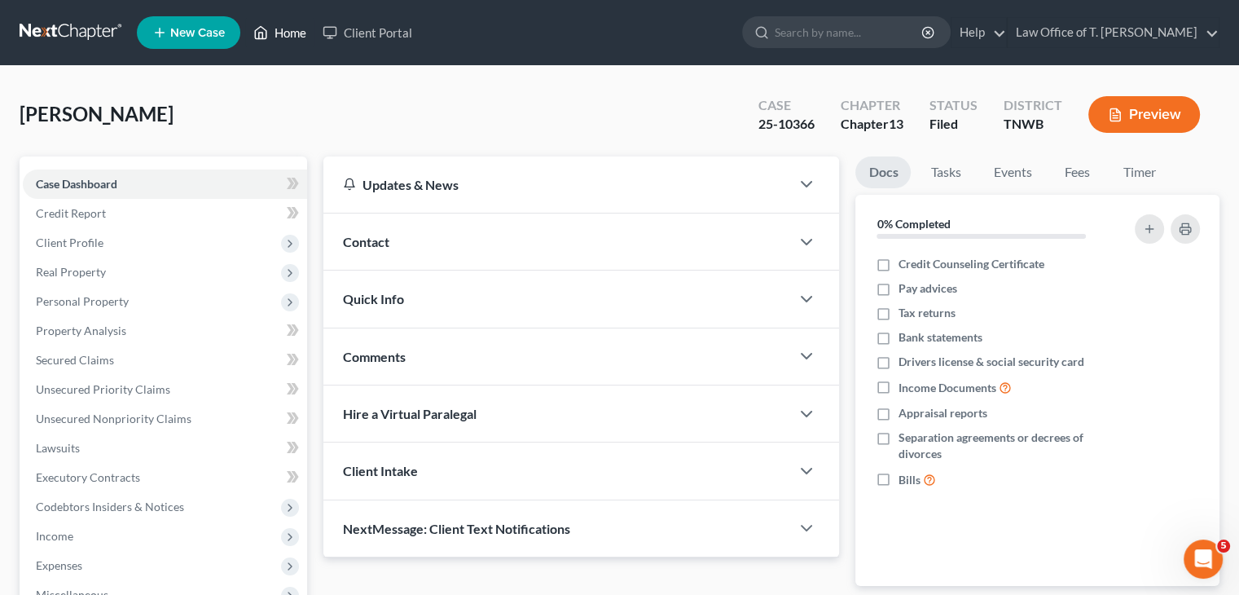
click at [288, 34] on link "Home" at bounding box center [279, 32] width 69 height 29
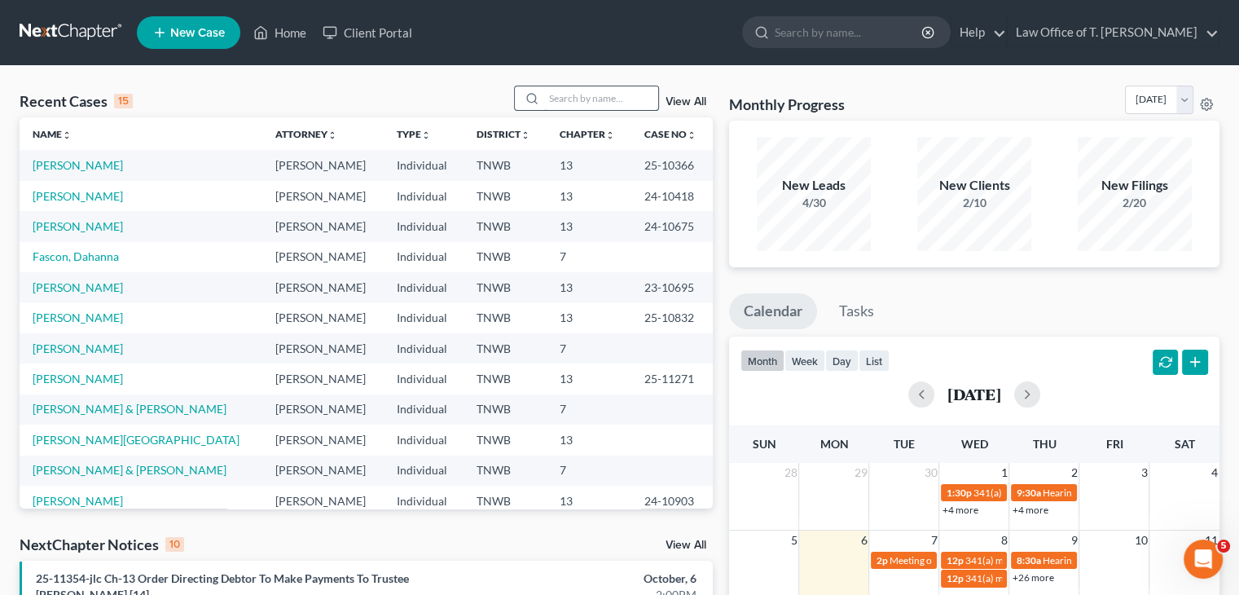
click at [591, 102] on input "search" at bounding box center [601, 98] width 114 height 24
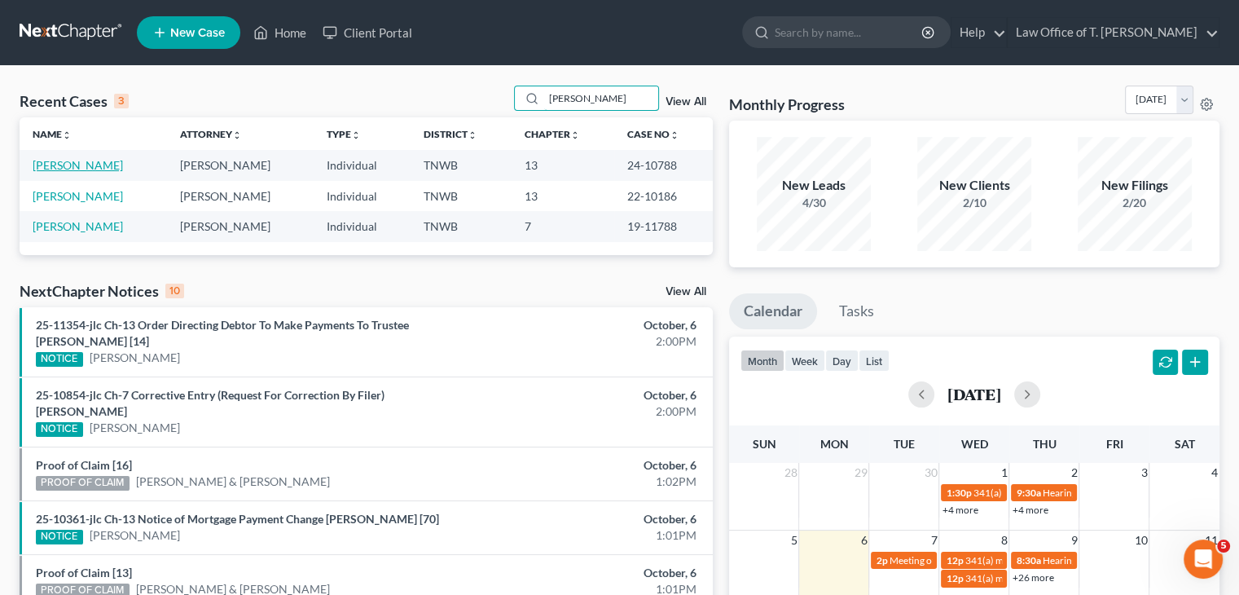
type input "[PERSON_NAME]"
click at [75, 166] on link "[PERSON_NAME]" at bounding box center [78, 165] width 90 height 14
